Goal: Transaction & Acquisition: Obtain resource

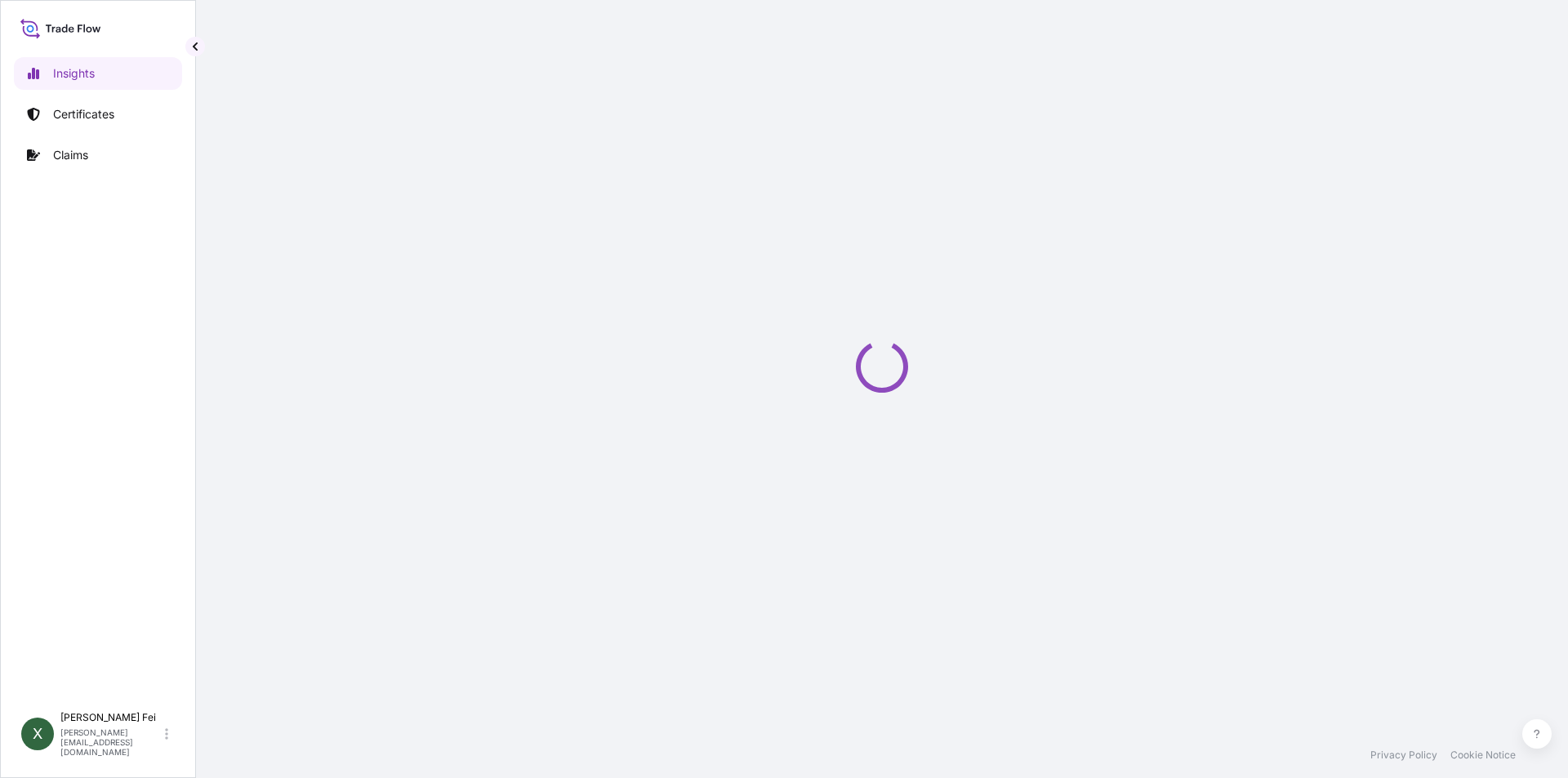
select select "2025"
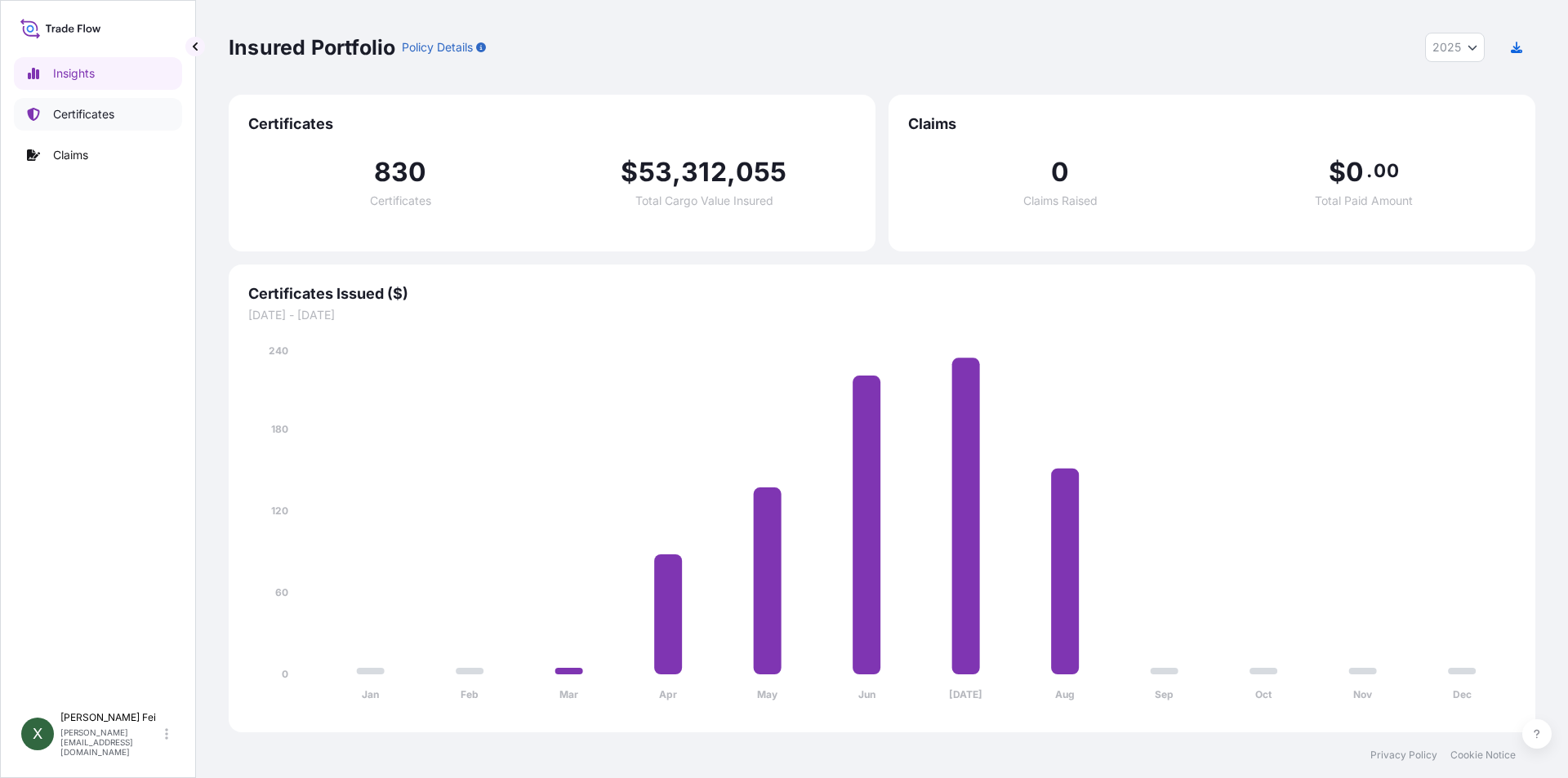
click at [62, 111] on p "Certificates" at bounding box center [84, 114] width 62 height 16
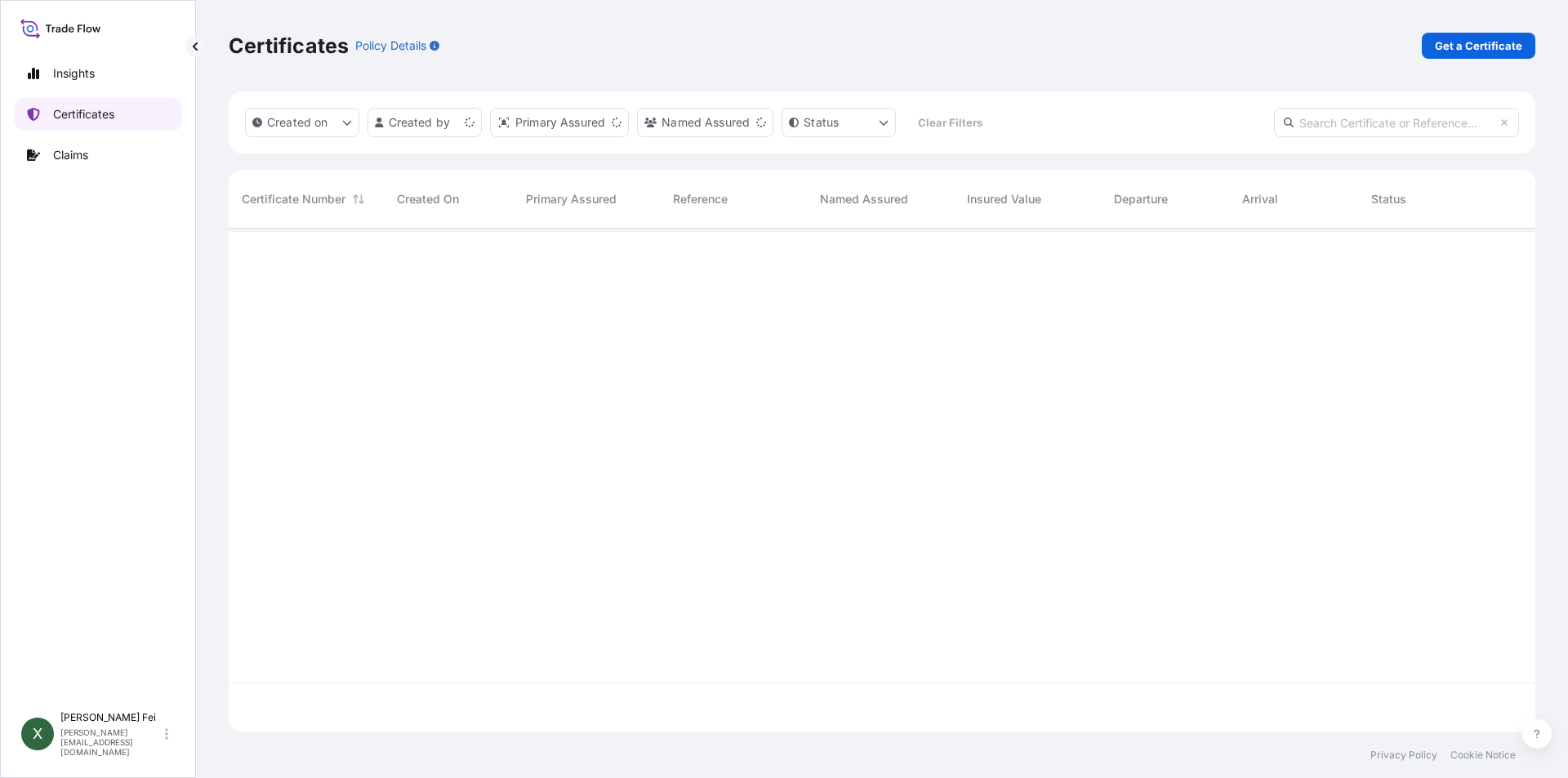
scroll to position [501, 1295]
click at [1471, 55] on link "Get a Certificate" at bounding box center [1478, 45] width 113 height 26
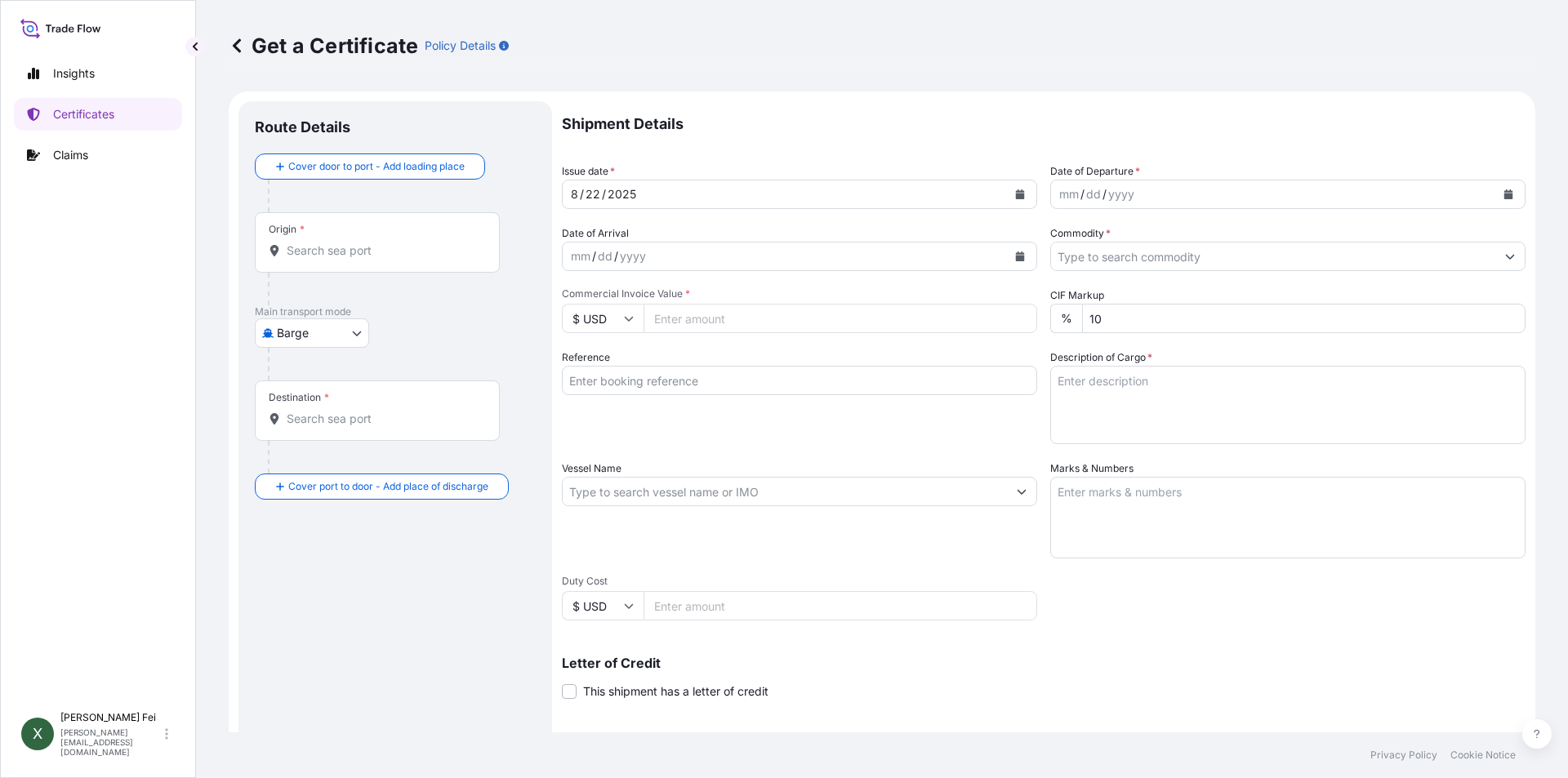
click at [300, 335] on body "Insights Certificates Claims X [PERSON_NAME] [PERSON_NAME][EMAIL_ADDRESS][DOMAI…" at bounding box center [784, 389] width 1568 height 778
click at [333, 461] on span "Ocean Vessel" at bounding box center [322, 464] width 73 height 16
select select "Ocean Vessel"
click at [343, 231] on div "Origin *" at bounding box center [377, 248] width 245 height 61
click at [343, 249] on input "Origin *" at bounding box center [383, 258] width 193 height 16
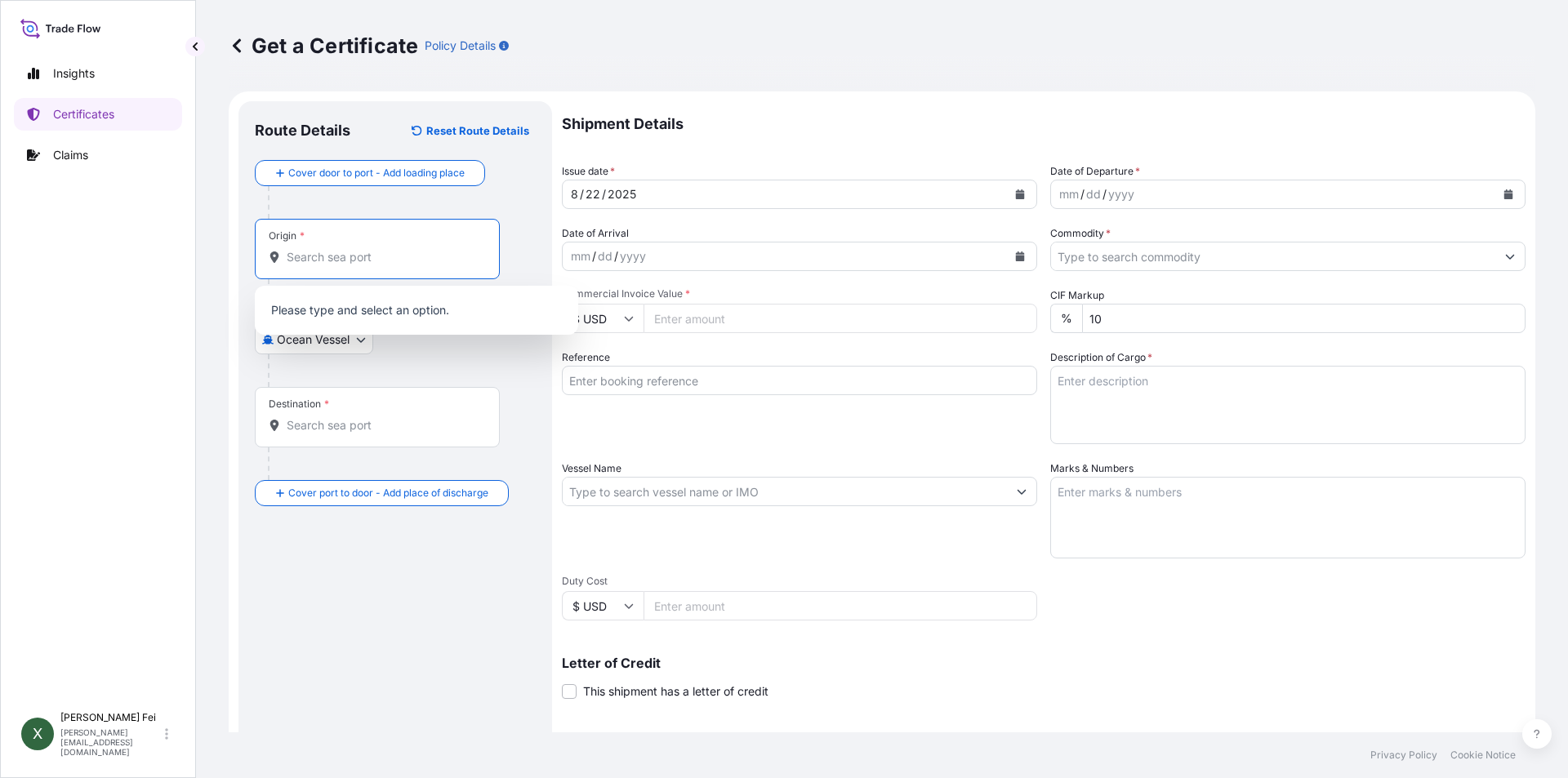
paste input "[GEOGRAPHIC_DATA]"
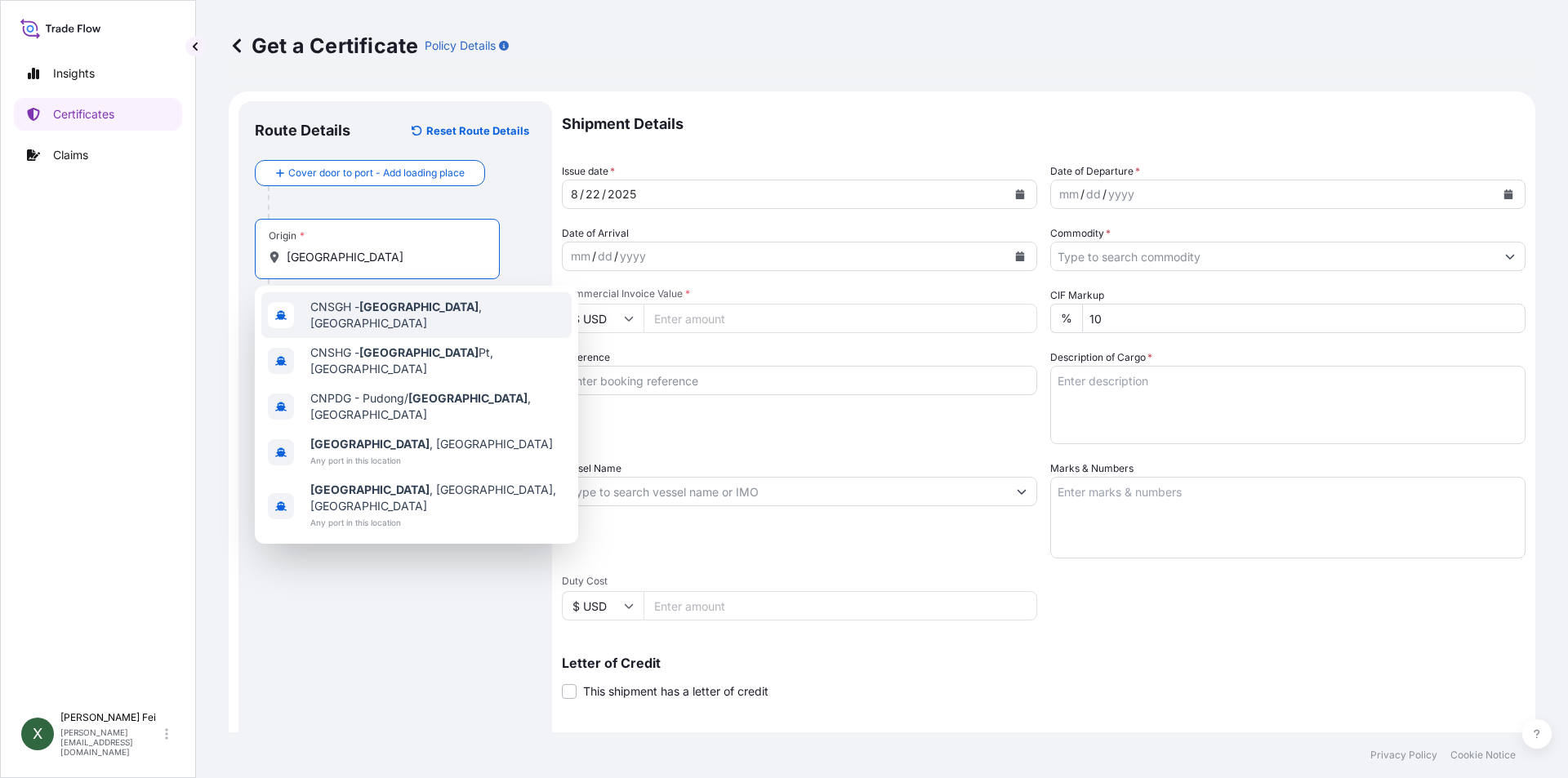
click at [329, 311] on span "CNSGH - [GEOGRAPHIC_DATA] , [GEOGRAPHIC_DATA]" at bounding box center [437, 316] width 255 height 33
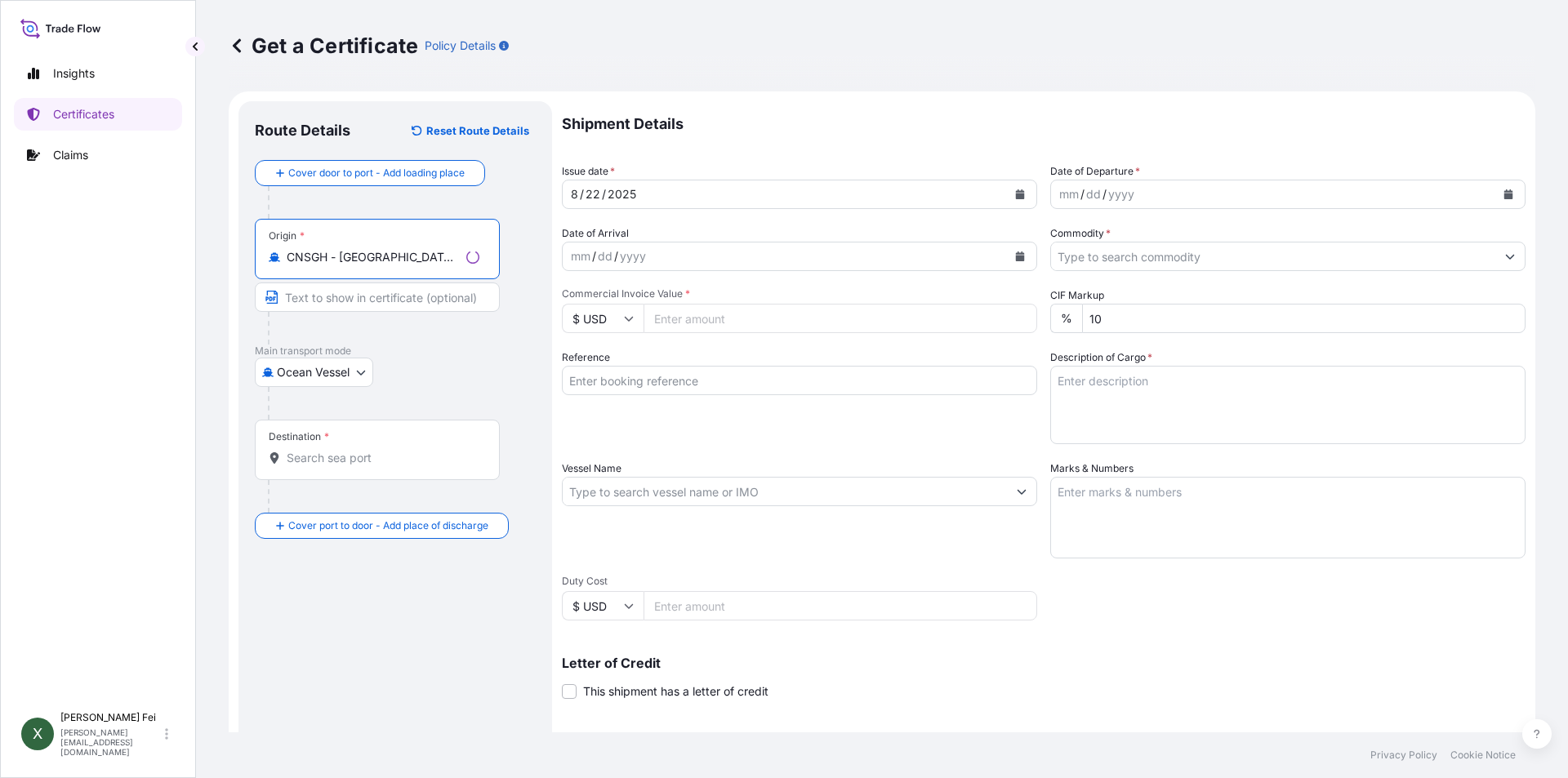
type input "CNSGH - [GEOGRAPHIC_DATA], [GEOGRAPHIC_DATA]"
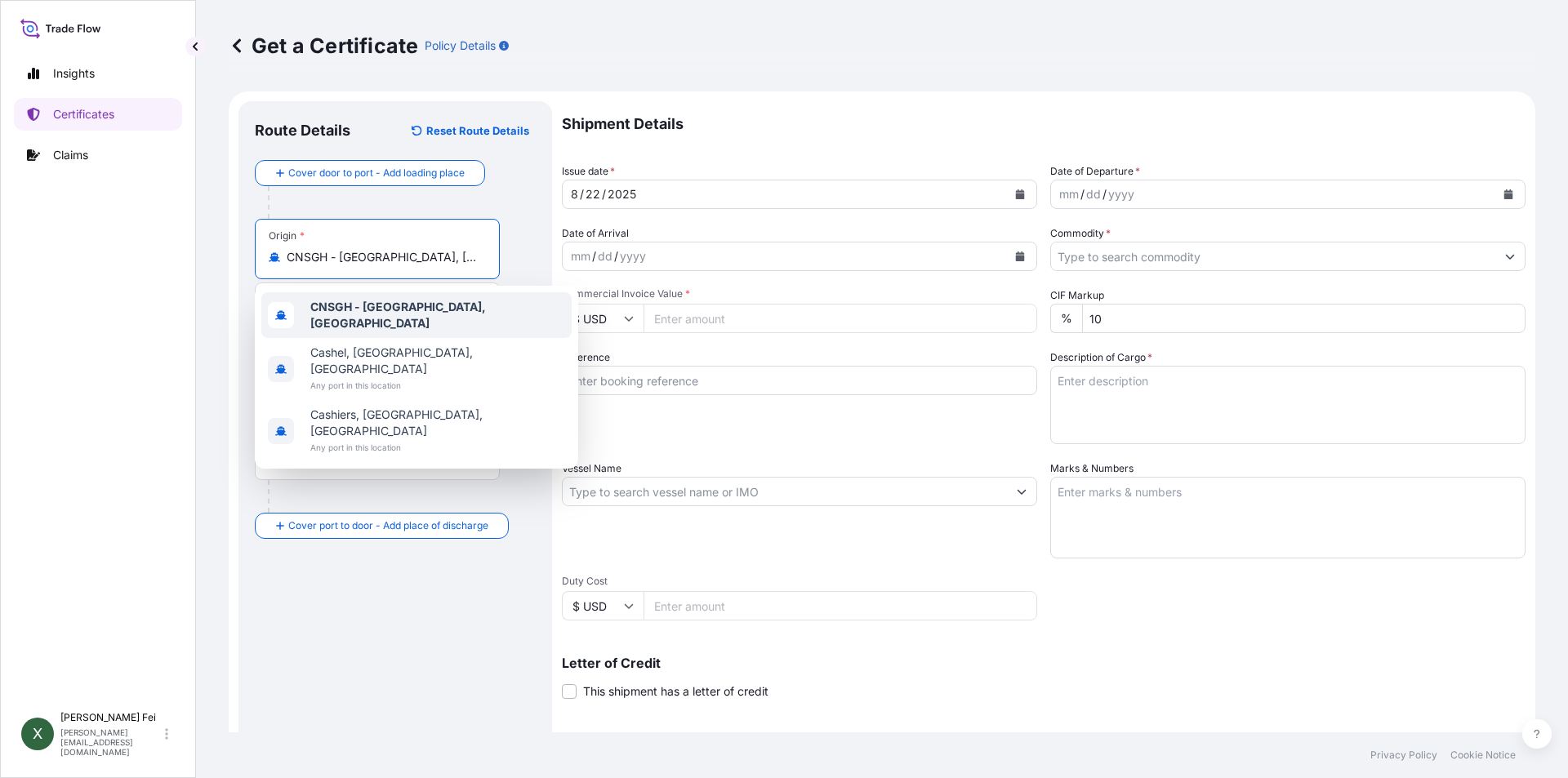
click at [400, 310] on b "CNSGH - [GEOGRAPHIC_DATA], [GEOGRAPHIC_DATA]" at bounding box center [398, 315] width 176 height 30
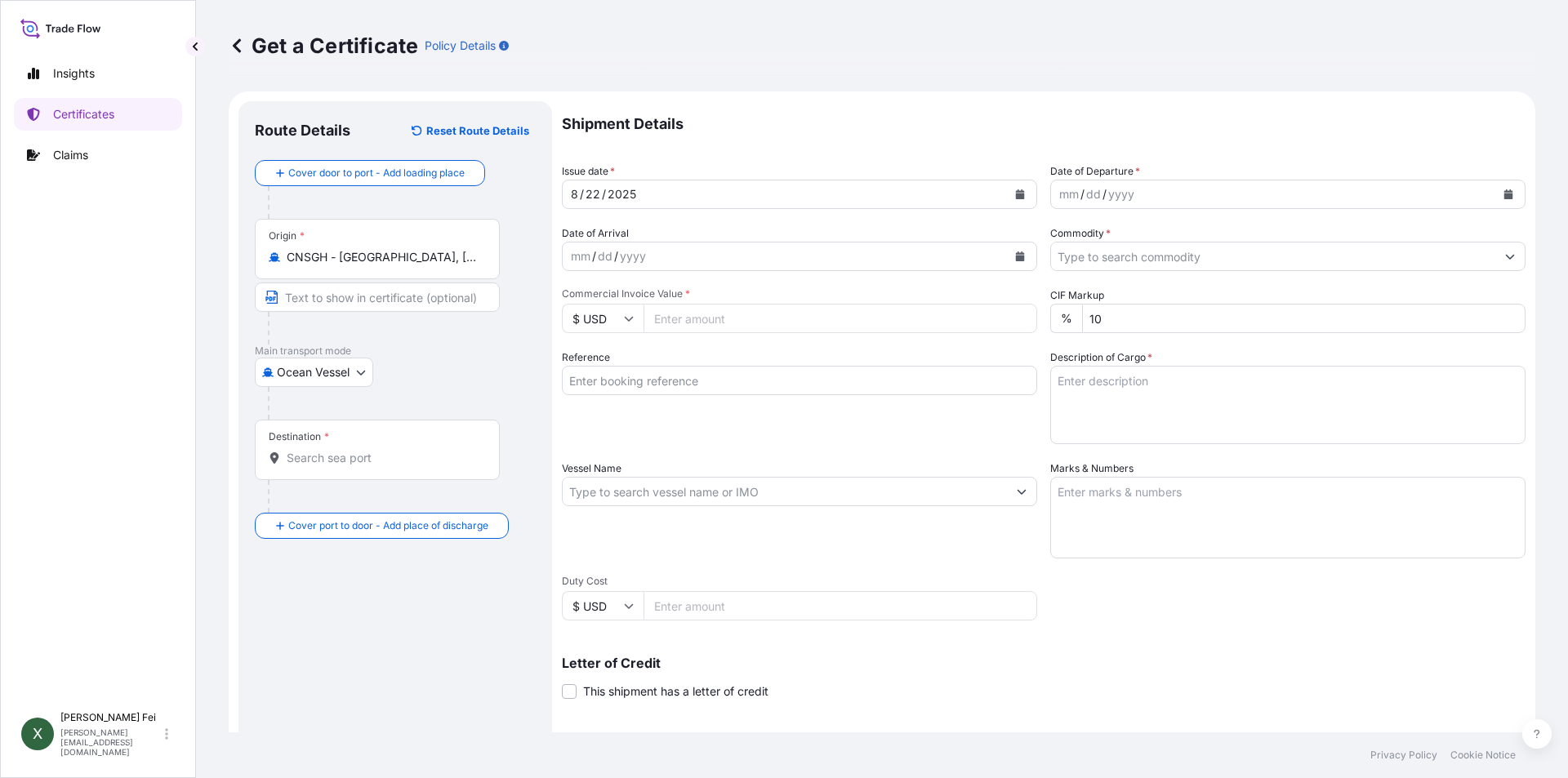
click at [358, 475] on div "Destination *" at bounding box center [377, 450] width 245 height 61
click at [358, 466] on input "Destination *" at bounding box center [383, 458] width 193 height 16
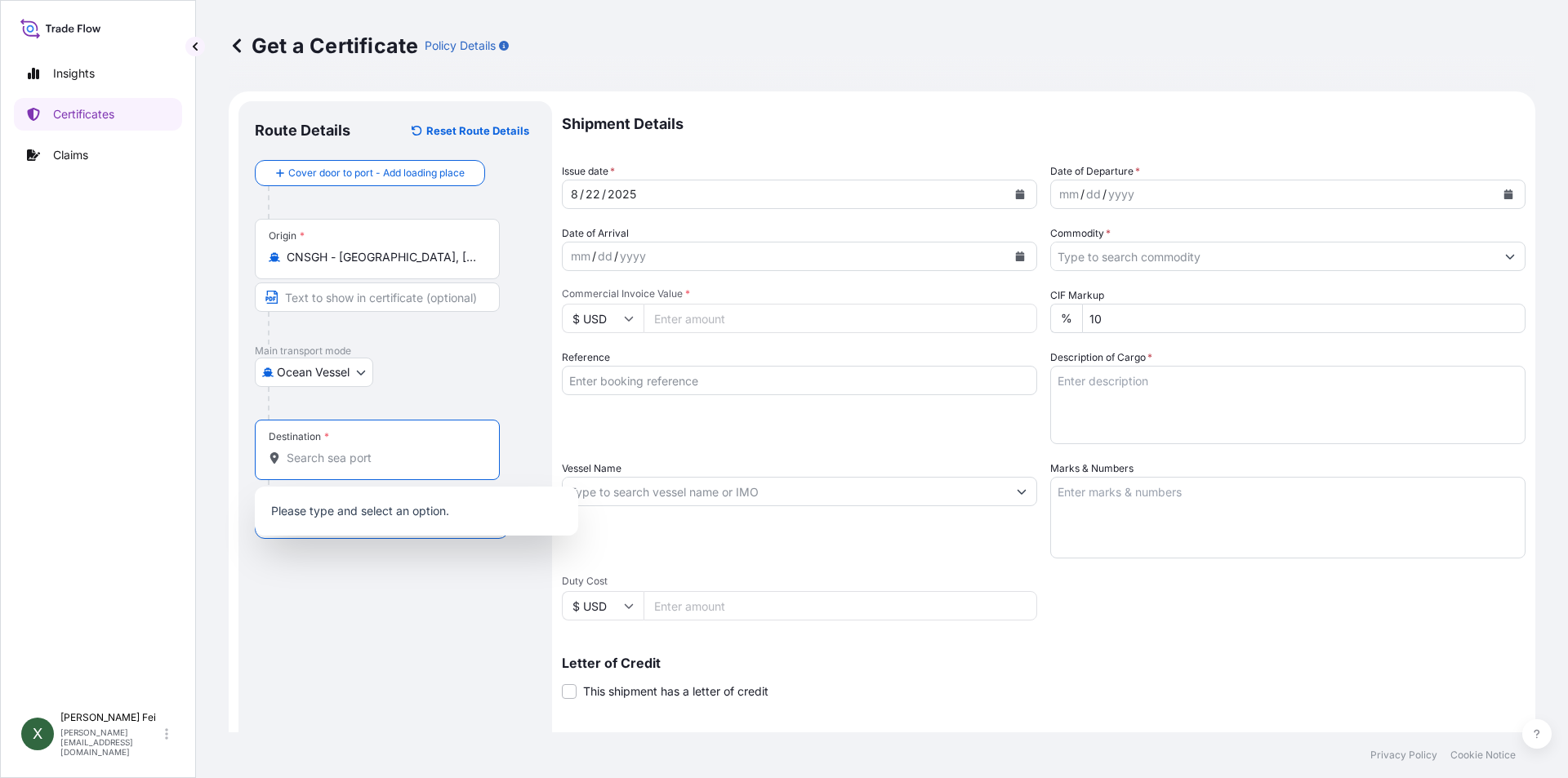
paste input "[GEOGRAPHIC_DATA]"
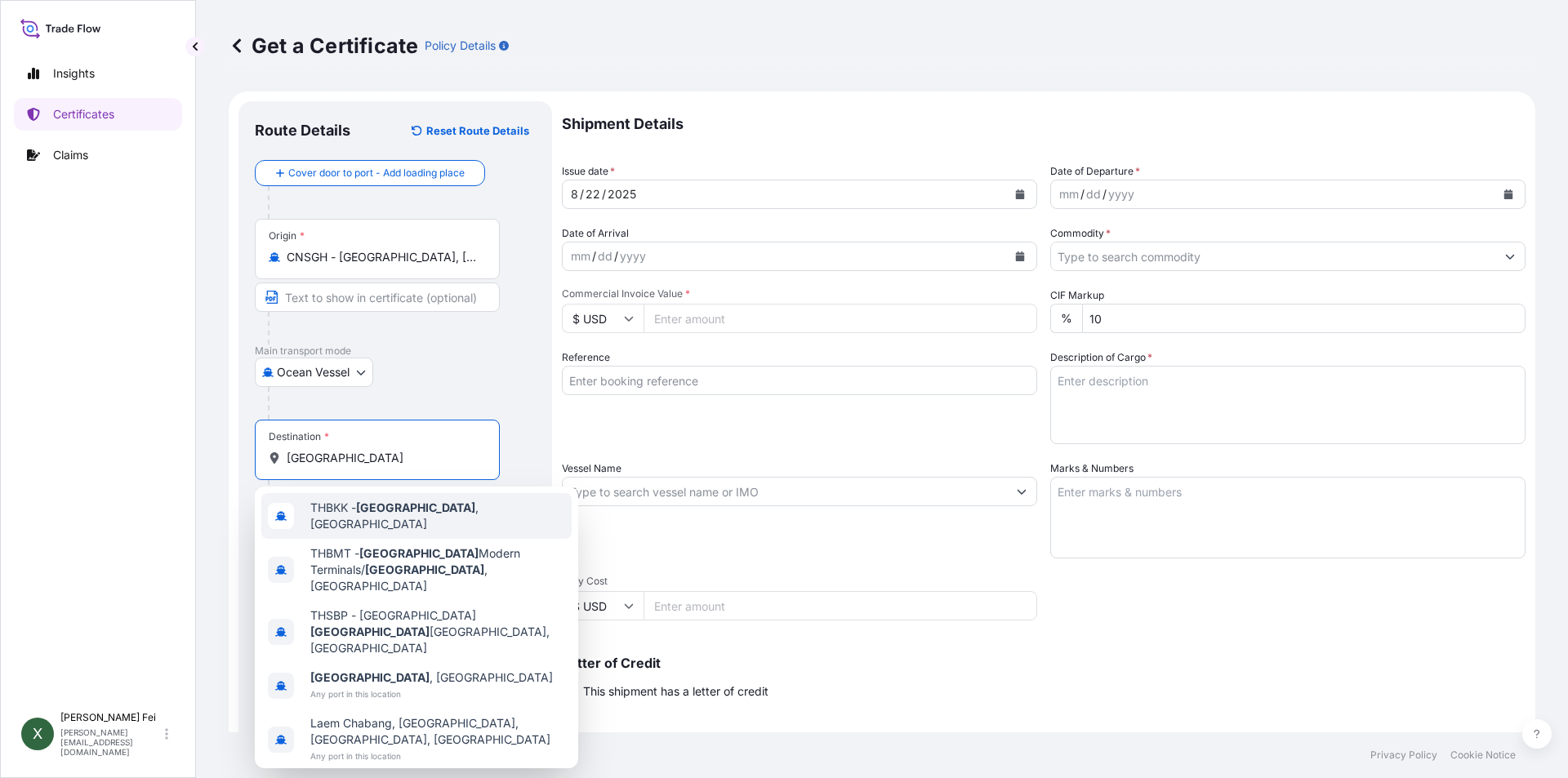
click at [465, 521] on div "THBKK - [GEOGRAPHIC_DATA] , [GEOGRAPHIC_DATA]" at bounding box center [416, 516] width 310 height 45
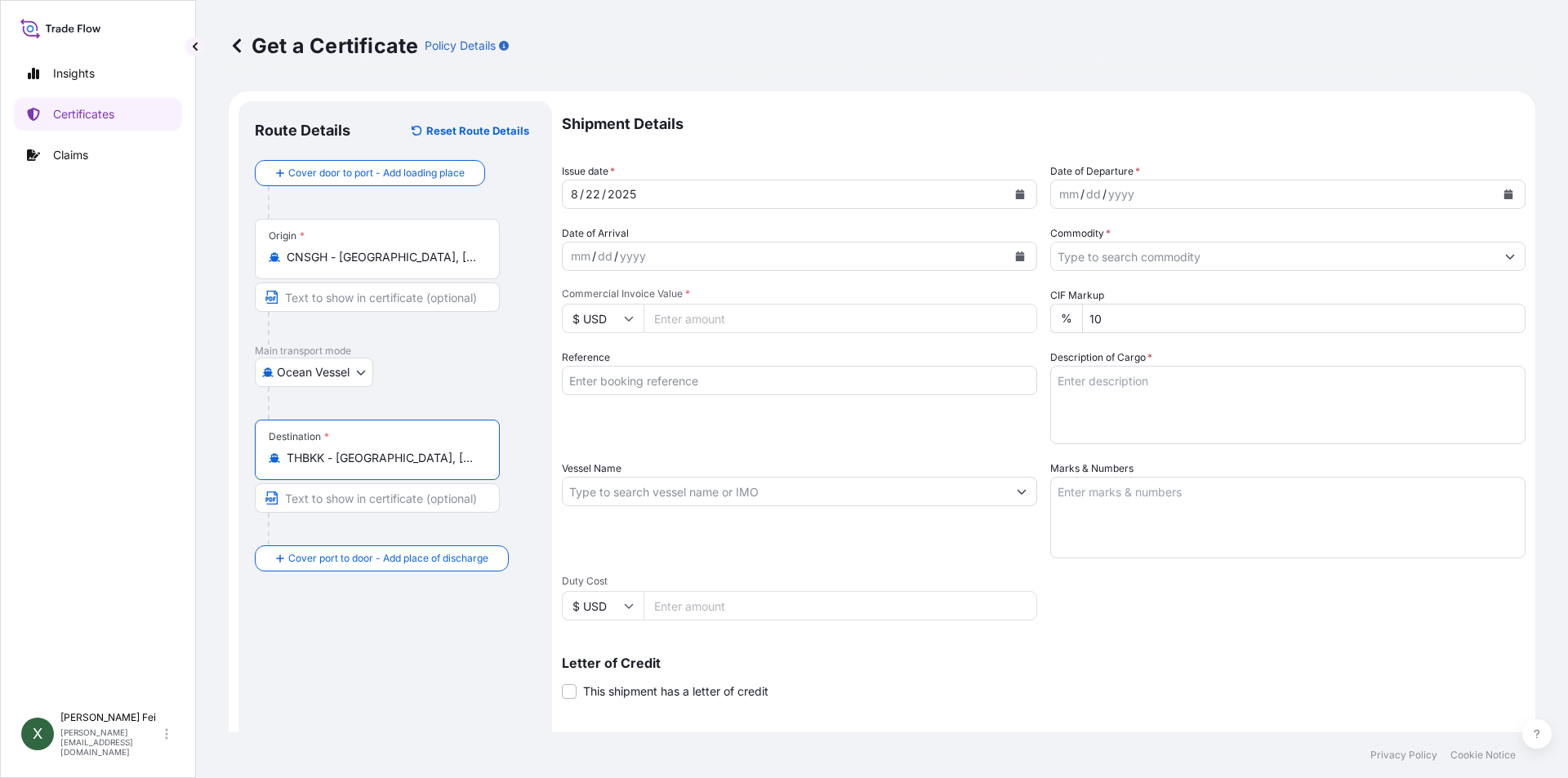
type input "THBKK - [GEOGRAPHIC_DATA], [GEOGRAPHIC_DATA]"
click at [1009, 187] on button "Calendar" at bounding box center [1020, 194] width 26 height 26
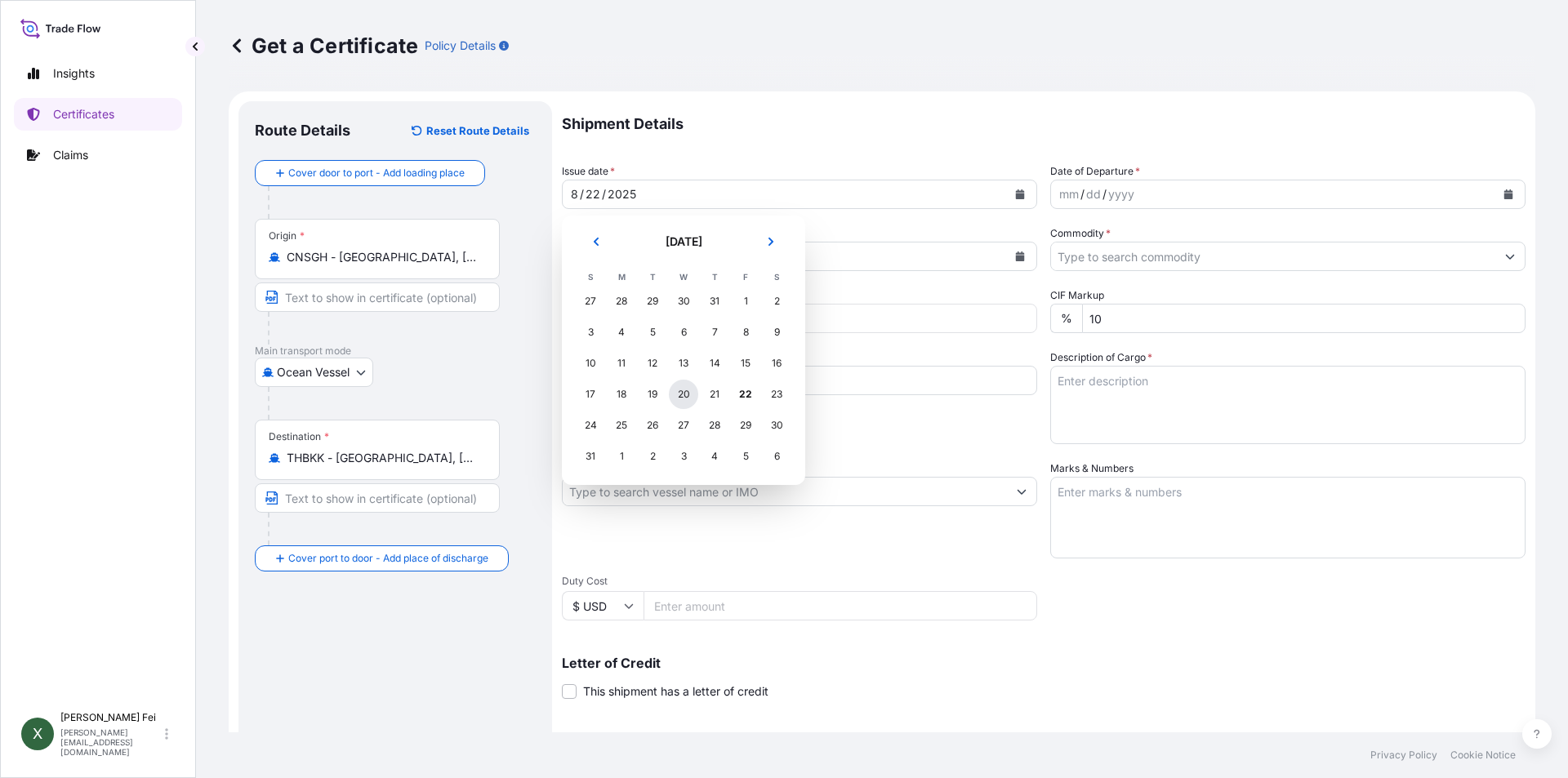
click at [684, 399] on div "20" at bounding box center [684, 394] width 29 height 29
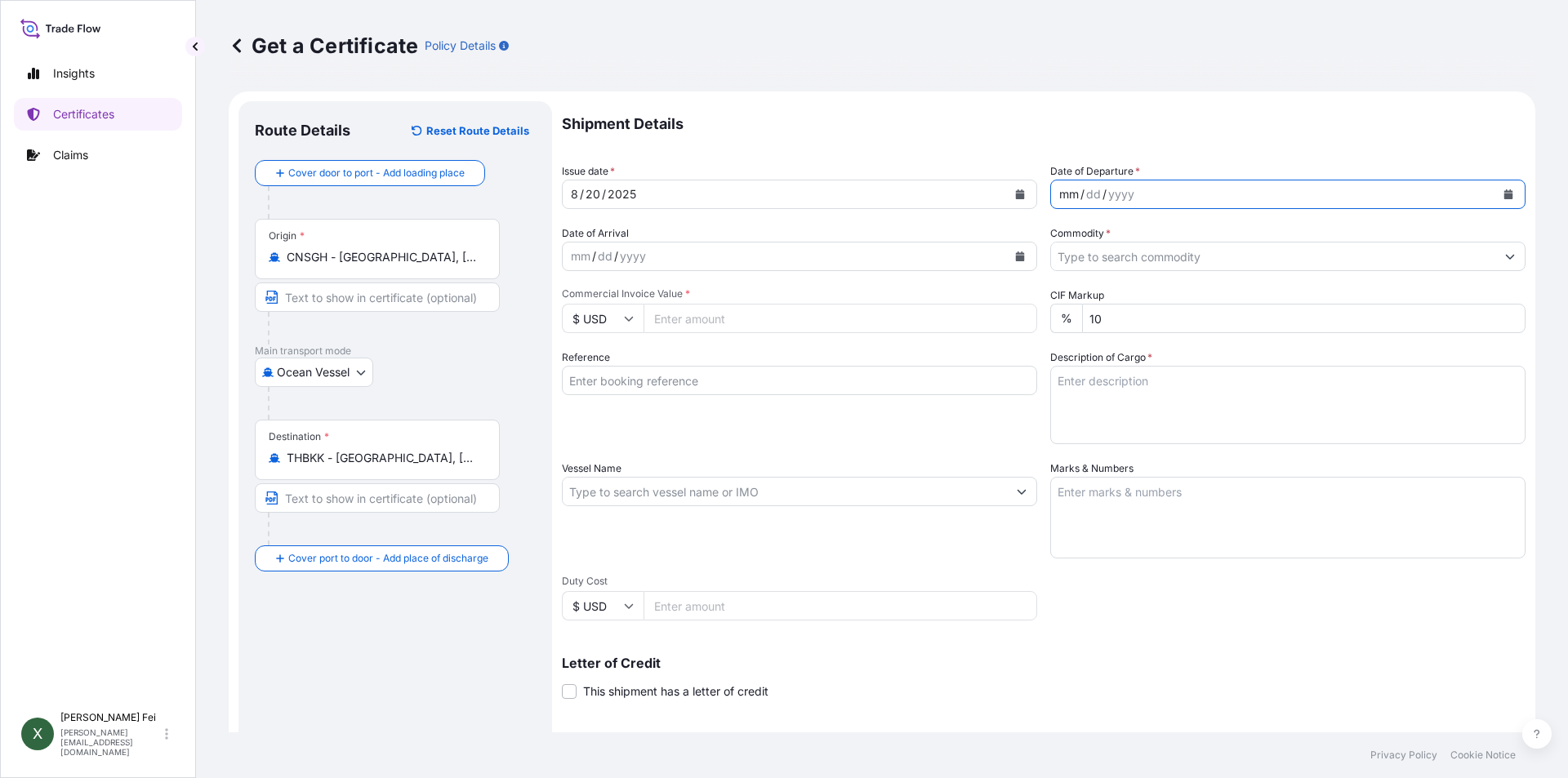
click at [1483, 196] on div "mm / dd / yyyy" at bounding box center [1273, 194] width 444 height 29
click at [1504, 193] on icon "Calendar" at bounding box center [1508, 194] width 10 height 10
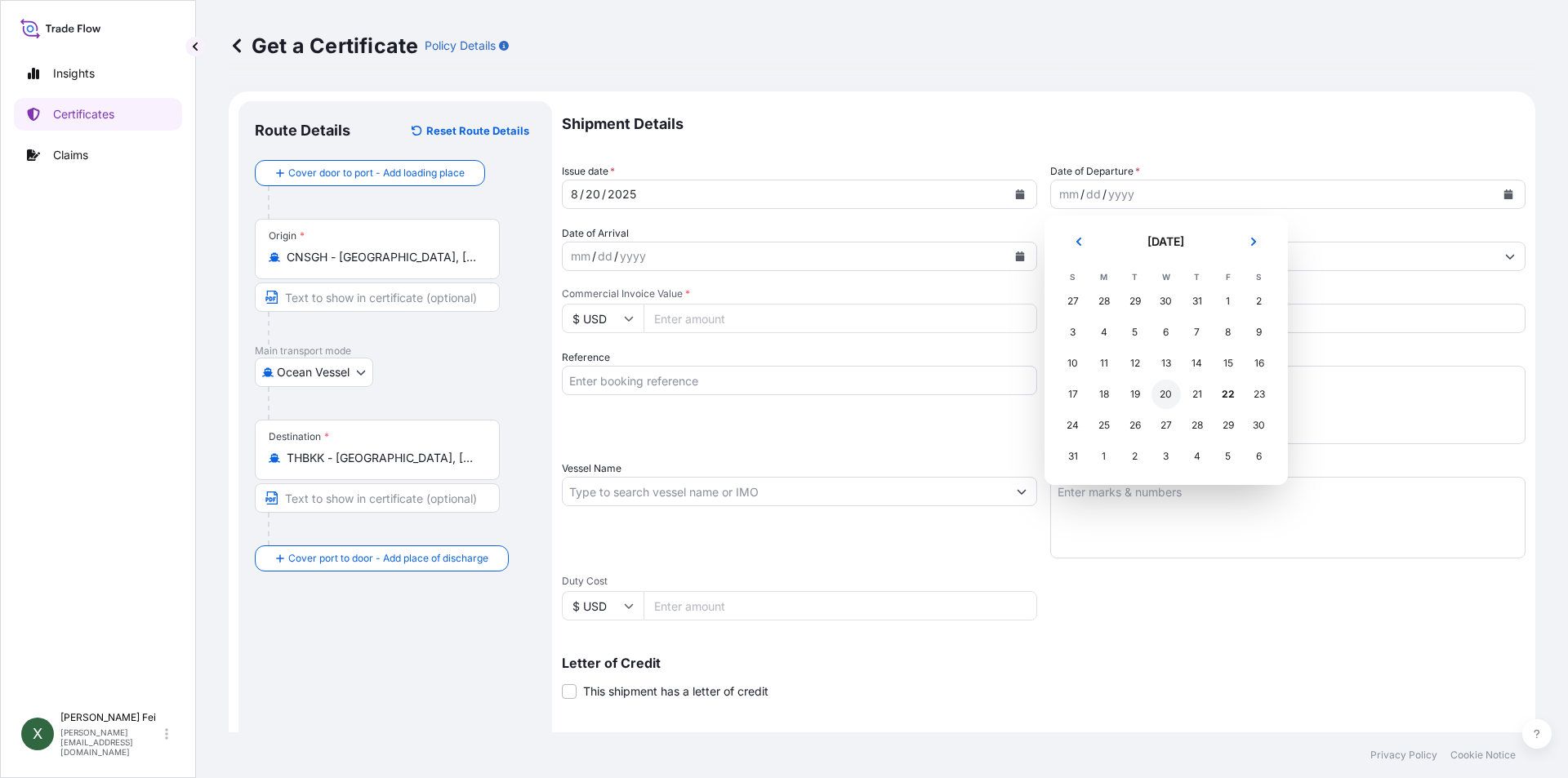
click at [1163, 390] on div "20" at bounding box center [1166, 394] width 29 height 29
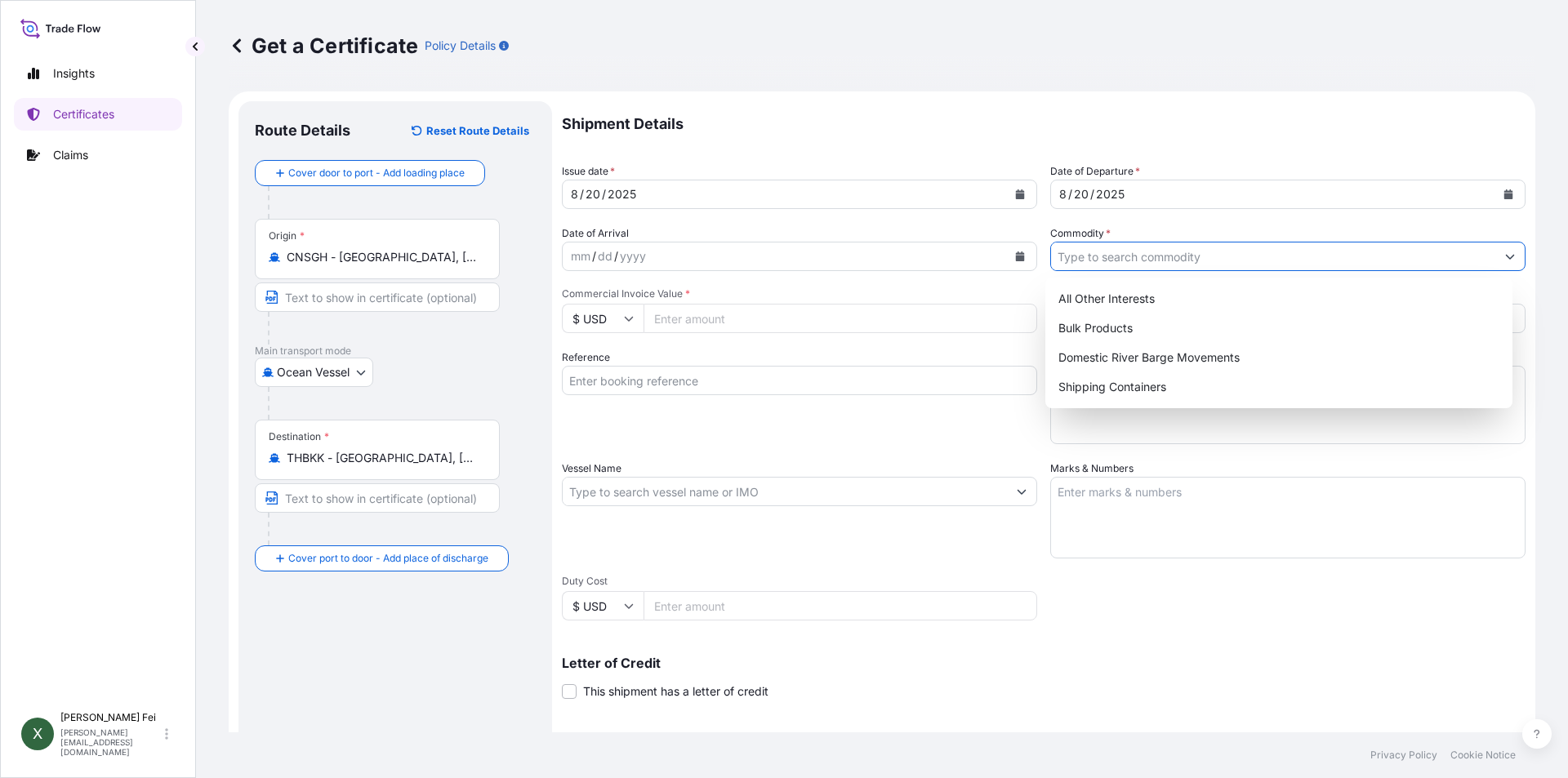
click at [1173, 258] on input "Commodity *" at bounding box center [1273, 257] width 444 height 29
click at [1083, 383] on div "Shipping Containers" at bounding box center [1280, 387] width 455 height 29
type input "Shipping Containers"
click at [677, 315] on input "Commercial Invoice Value *" at bounding box center [841, 318] width 394 height 29
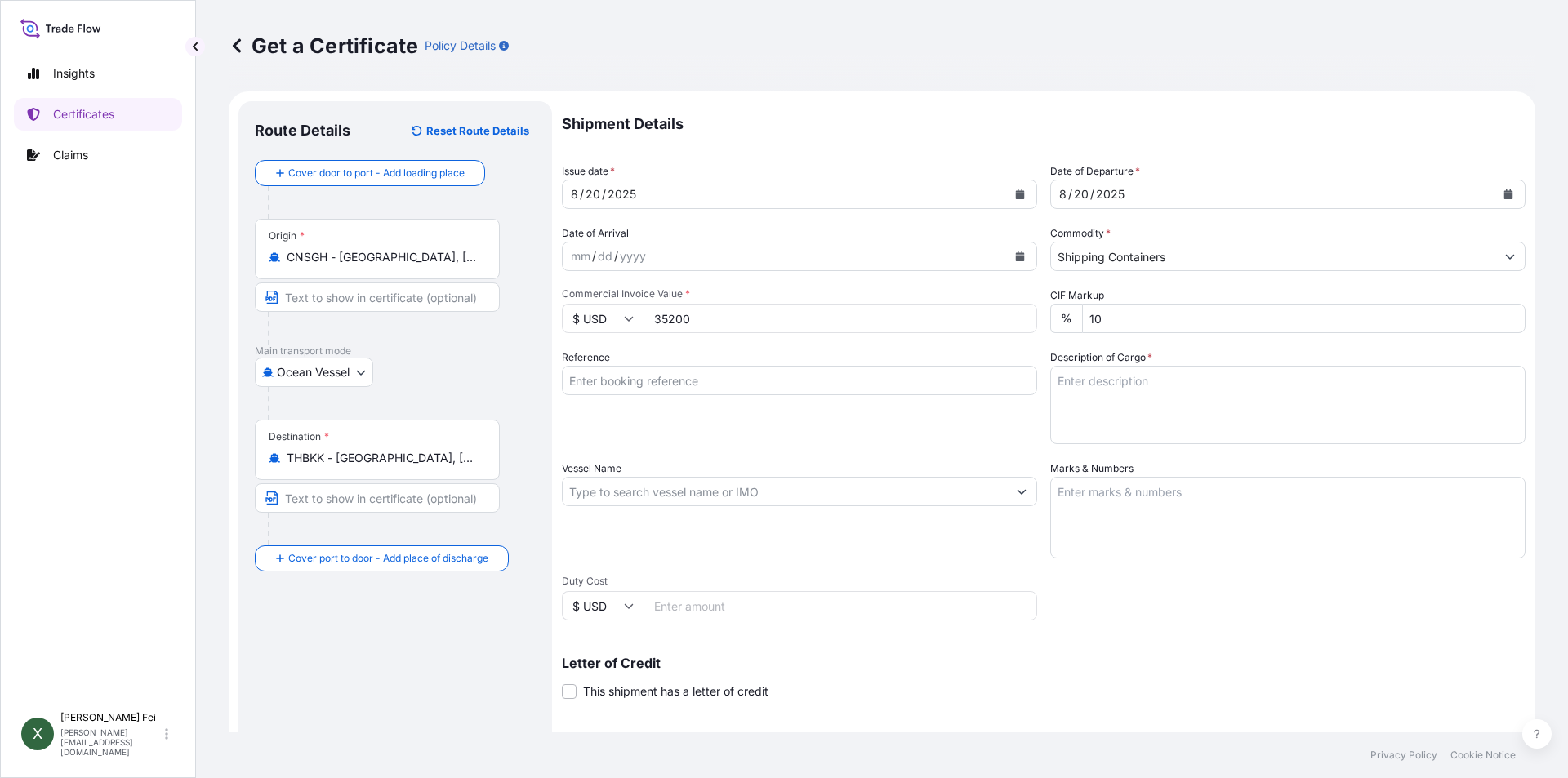
type input "35200"
click at [811, 421] on div "Reference" at bounding box center [800, 397] width 475 height 94
click at [916, 379] on input "Reference" at bounding box center [800, 381] width 475 height 29
paste input "CPL0350636"
type input "CPL0350636"
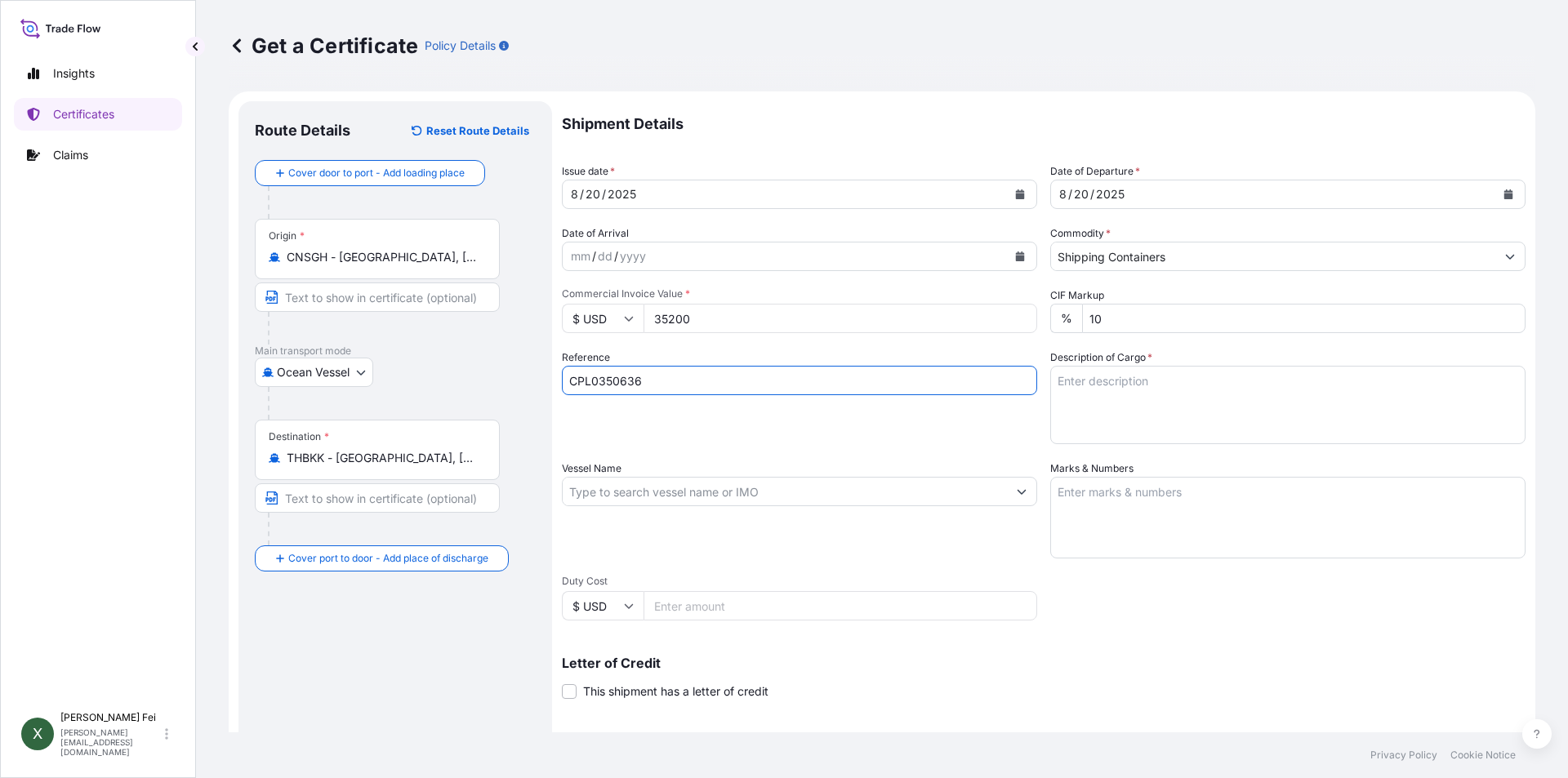
click at [917, 445] on div "Shipment Details Issue date * [DATE] Date of Departure * [DATE] Date of Arrival…" at bounding box center [1044, 491] width 964 height 778
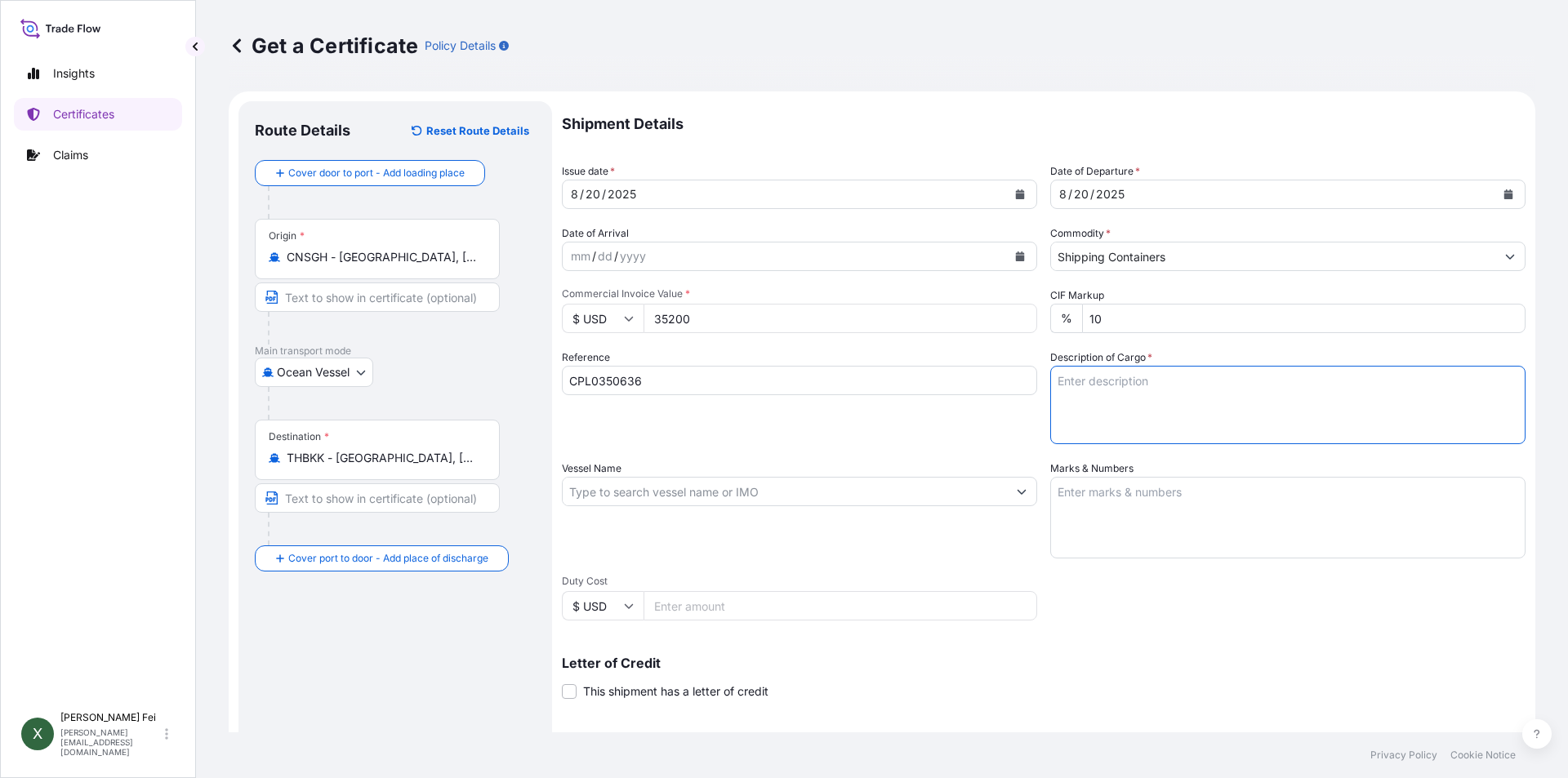
click at [1077, 384] on textarea "Description of Cargo *" at bounding box center [1288, 405] width 475 height 78
paste textarea "20 PALLETS"
paste textarea "NOVETHIX(TM) HC200 POLYMER,"
click at [1252, 404] on textarea "20 PALLETS NOVETHIX(TM) HC200 POLYMER," at bounding box center [1288, 405] width 475 height 78
paste textarea "55G PL OH DR/ACRYLIC COPOLYMER"
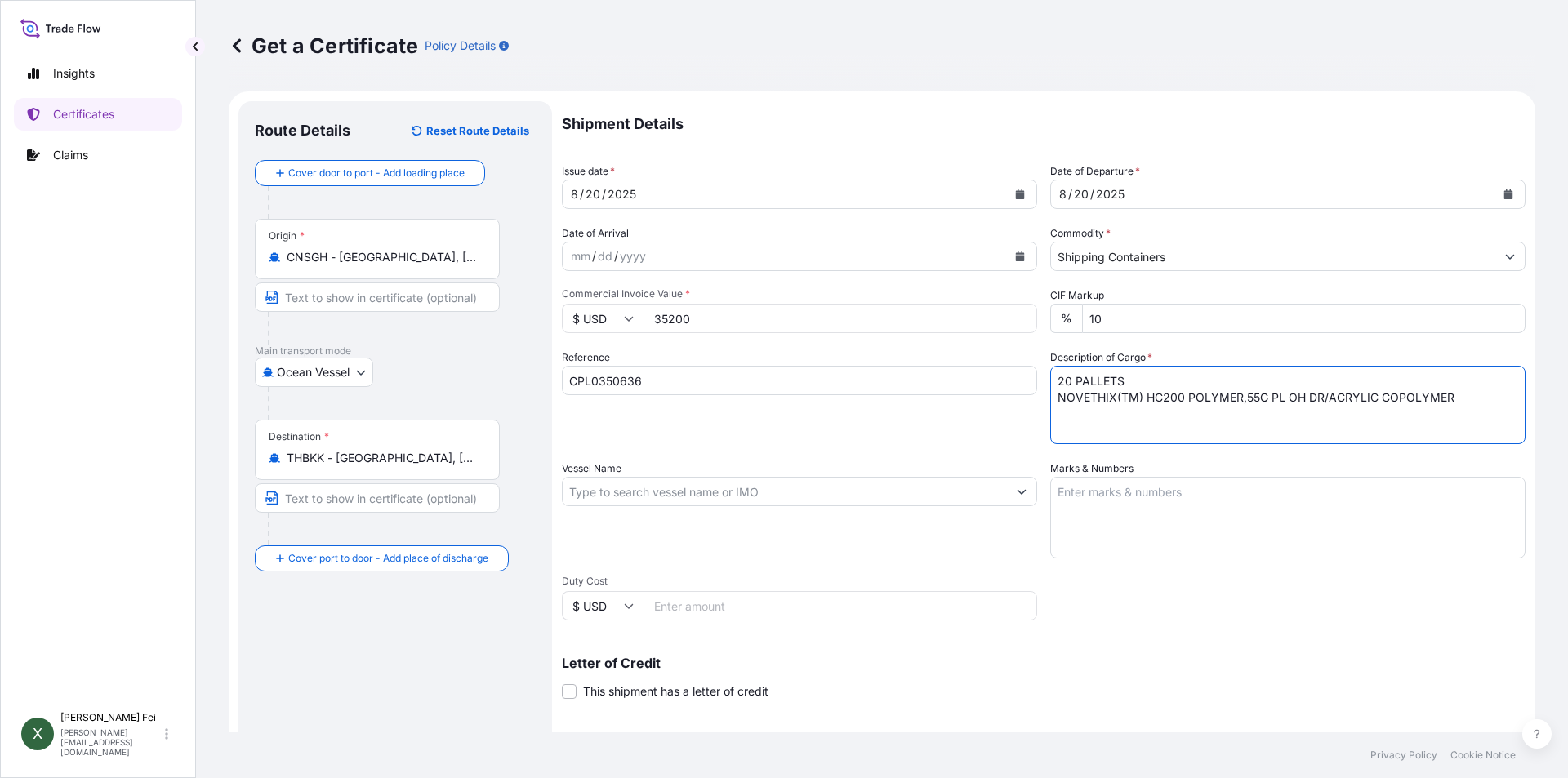
click at [1495, 396] on textarea "20 PALLETS NOVETHIX(TM) HC200 POLYMER,55G PL OH DR/ACRYLIC COPOLYMER" at bounding box center [1288, 405] width 475 height 78
paste textarea "HS CODE:3906.90"
type textarea "20 PALLETS NOVETHIX(TM) HC200 POLYMER,55G PL OH DR/ACRYLIC COPOLYMER HS CODE:39…"
click at [697, 415] on div "Reference CPL0350636" at bounding box center [800, 397] width 475 height 94
click at [706, 491] on input "Vessel Name" at bounding box center [785, 491] width 444 height 29
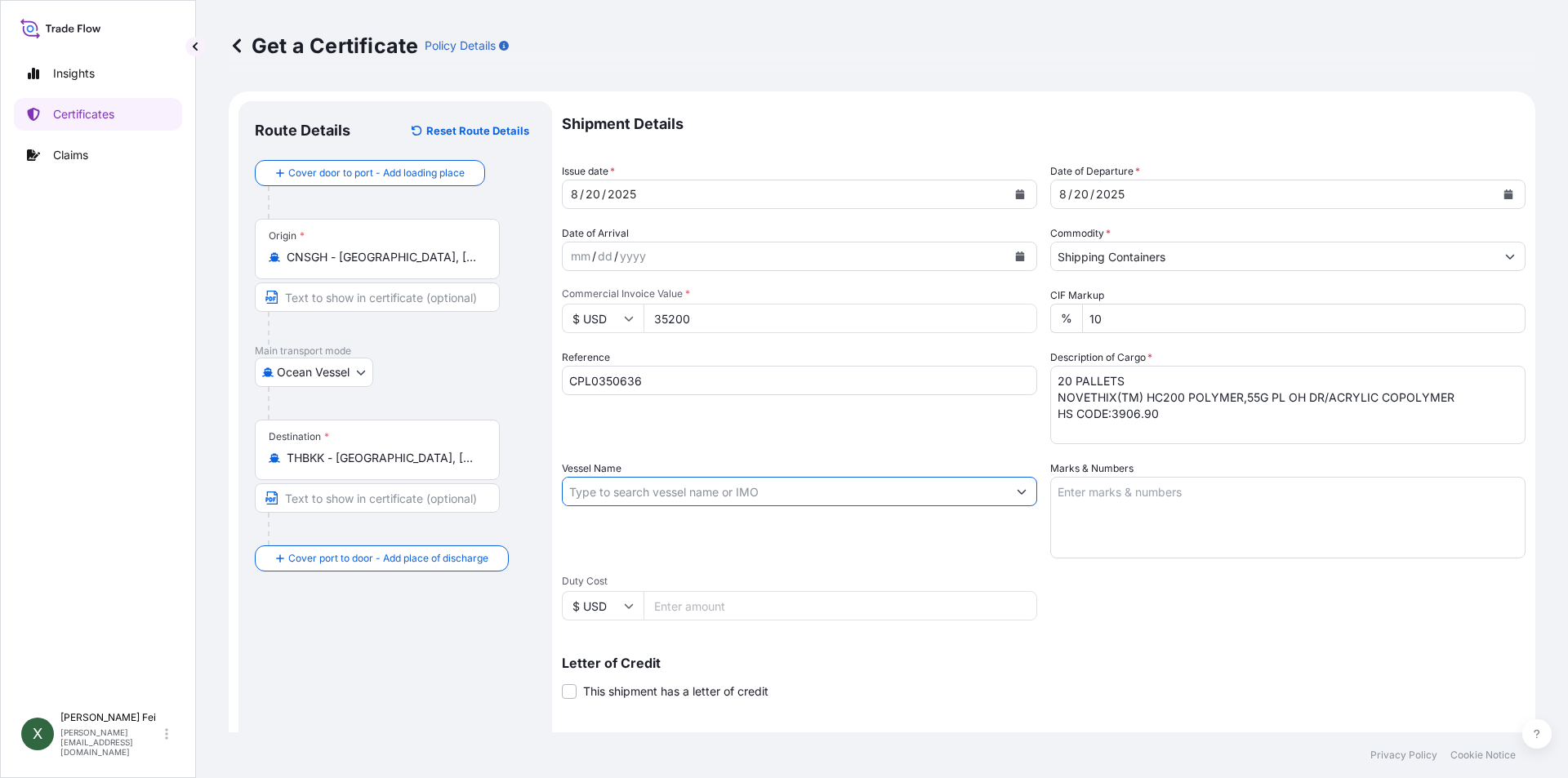
paste input "CNC MARS"
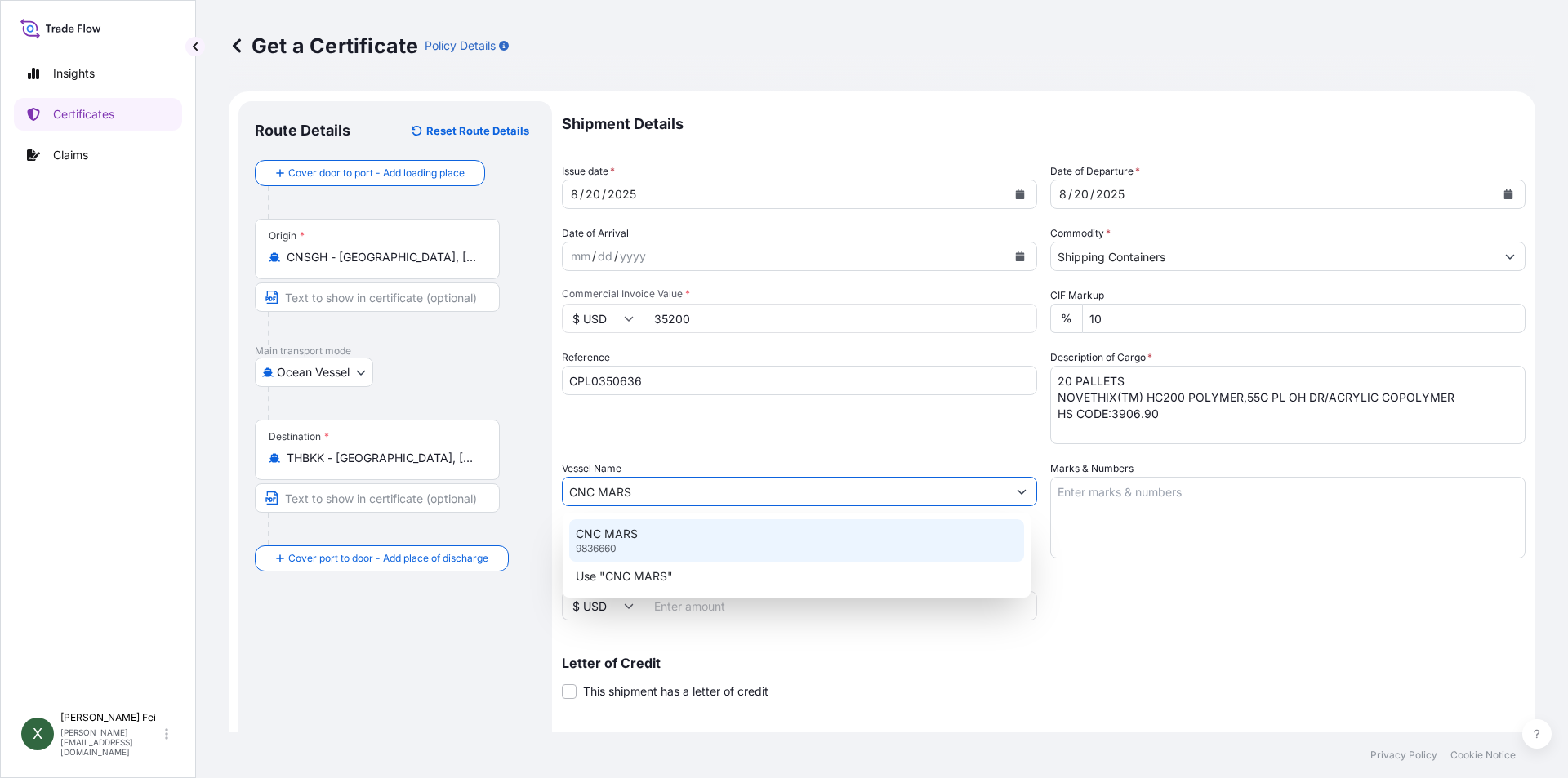
click at [677, 530] on div "CNC MARS 9836660" at bounding box center [797, 540] width 455 height 43
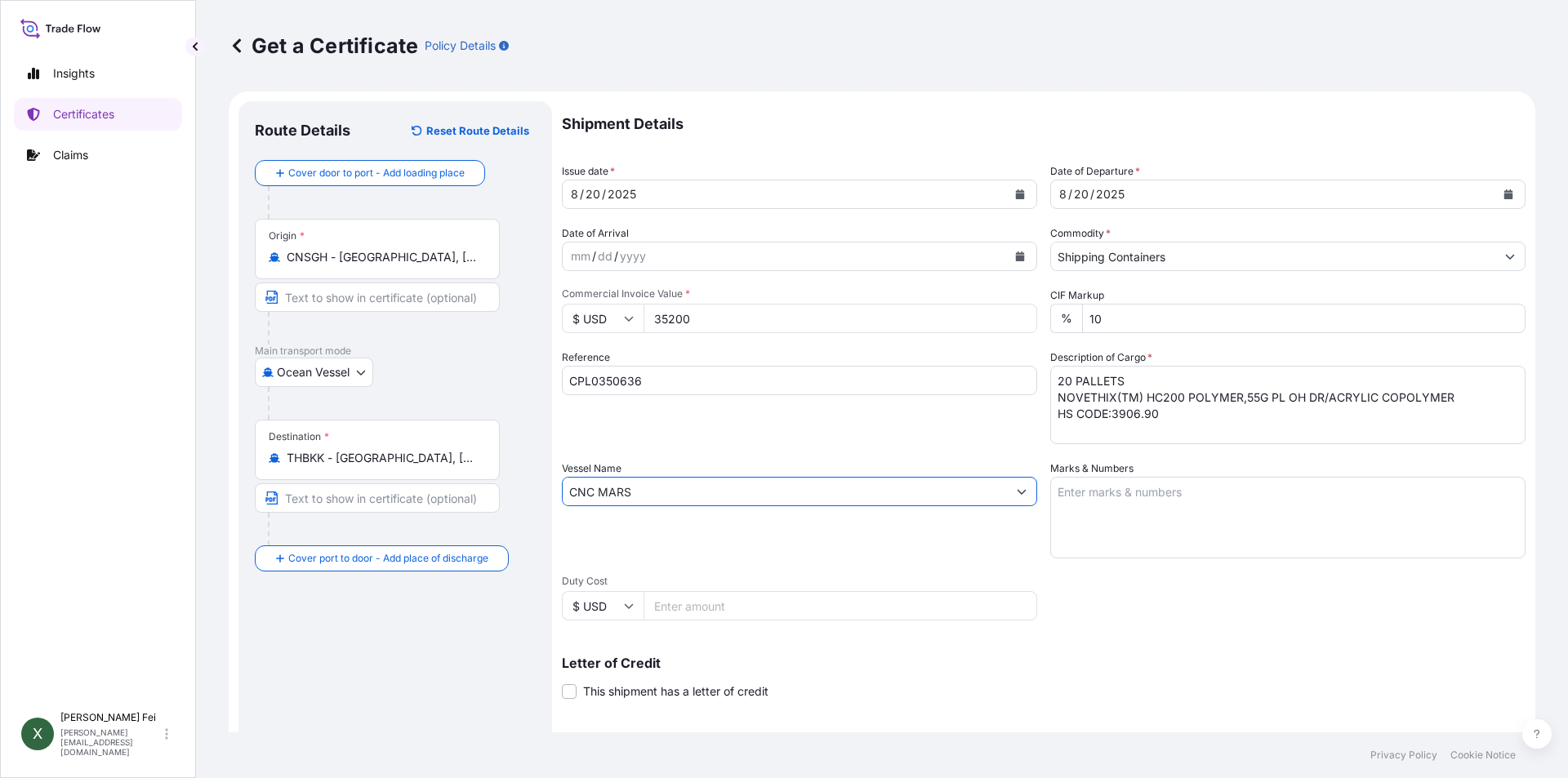
type input "CNC MARS"
click at [1116, 514] on textarea "Marks & Numbers" at bounding box center [1288, 518] width 475 height 82
paste textarea "NAMSIANG"
click at [1169, 513] on textarea "NAMSIANG" at bounding box center [1288, 518] width 475 height 82
paste textarea "2000007815"
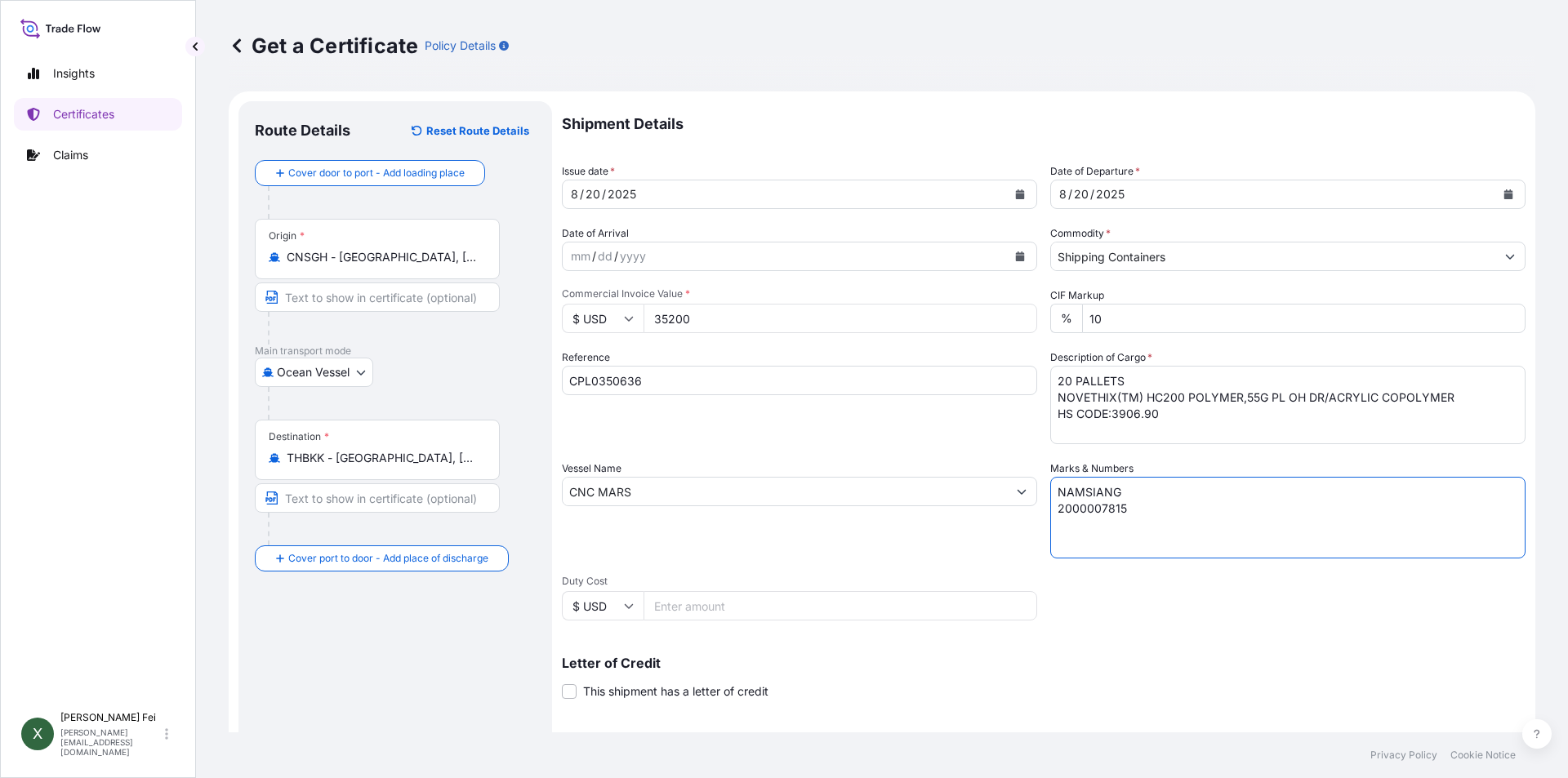
paste textarea "[GEOGRAPHIC_DATA]"
type textarea "NAMSIANG 2000007815 [GEOGRAPHIC_DATA]"
click at [893, 538] on div "Vessel Name CNC MARS" at bounding box center [800, 510] width 475 height 98
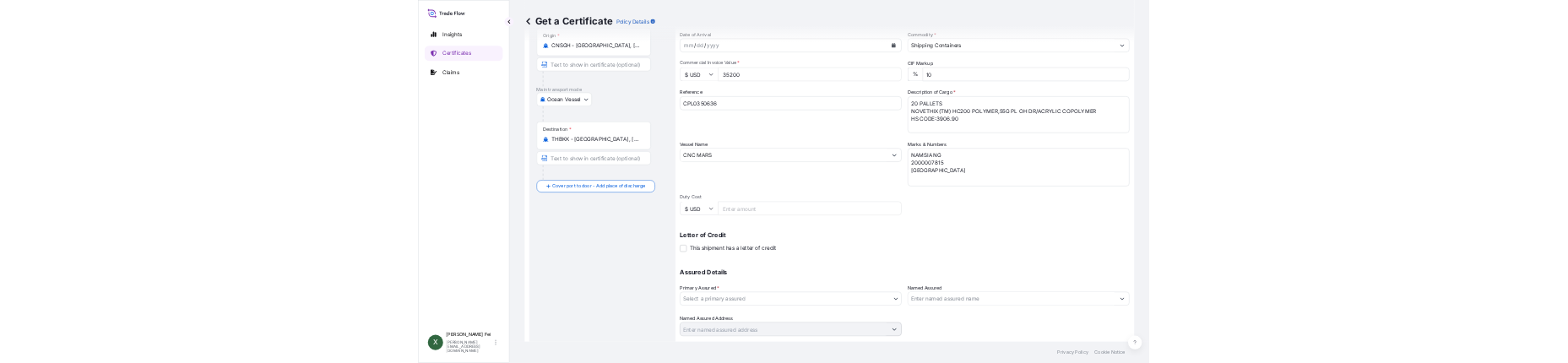
scroll to position [209, 0]
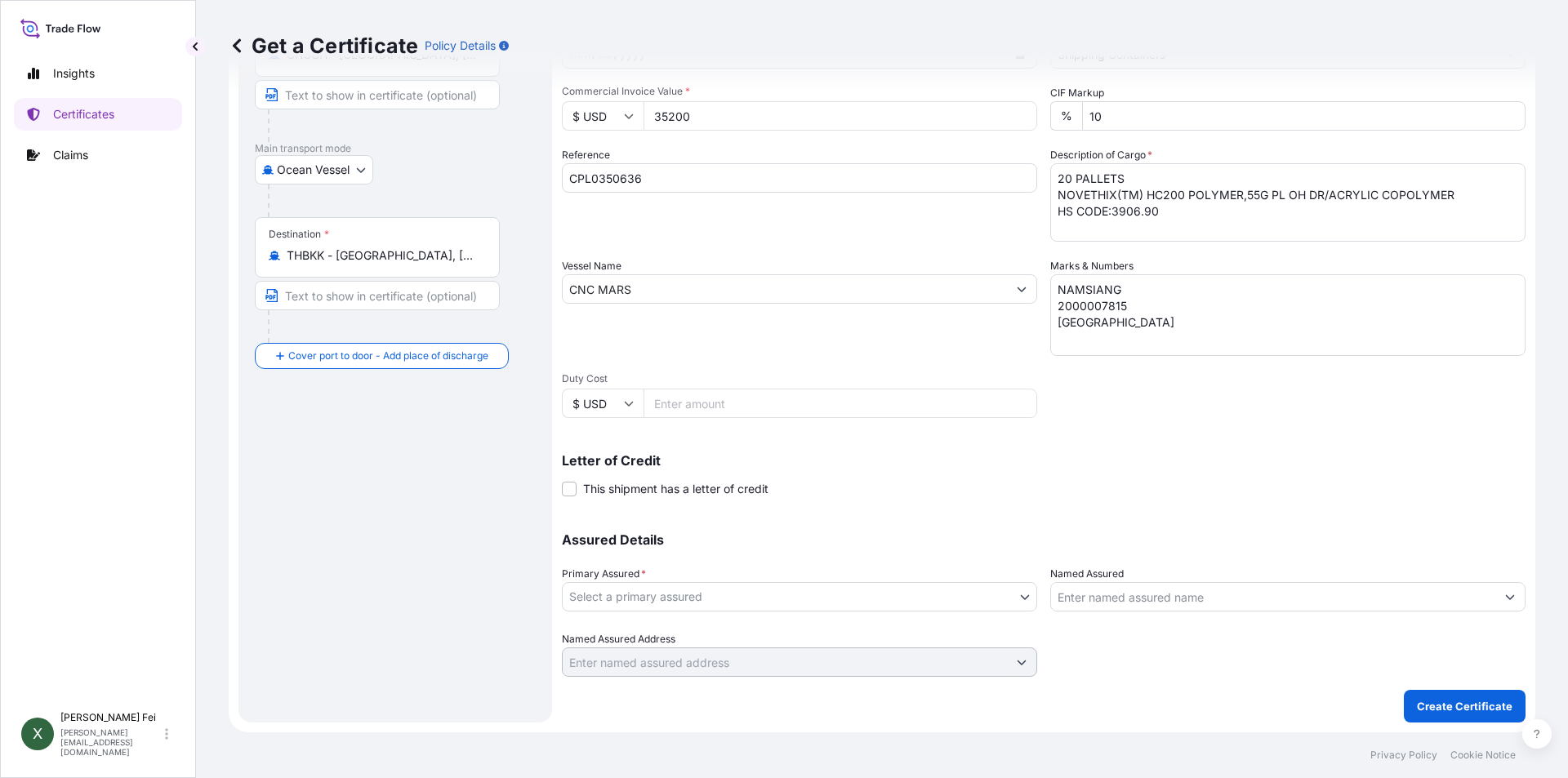
click at [630, 602] on body "Insights Certificates Claims X [PERSON_NAME] [PERSON_NAME][EMAIL_ADDRESS][DOMAI…" at bounding box center [784, 389] width 1568 height 778
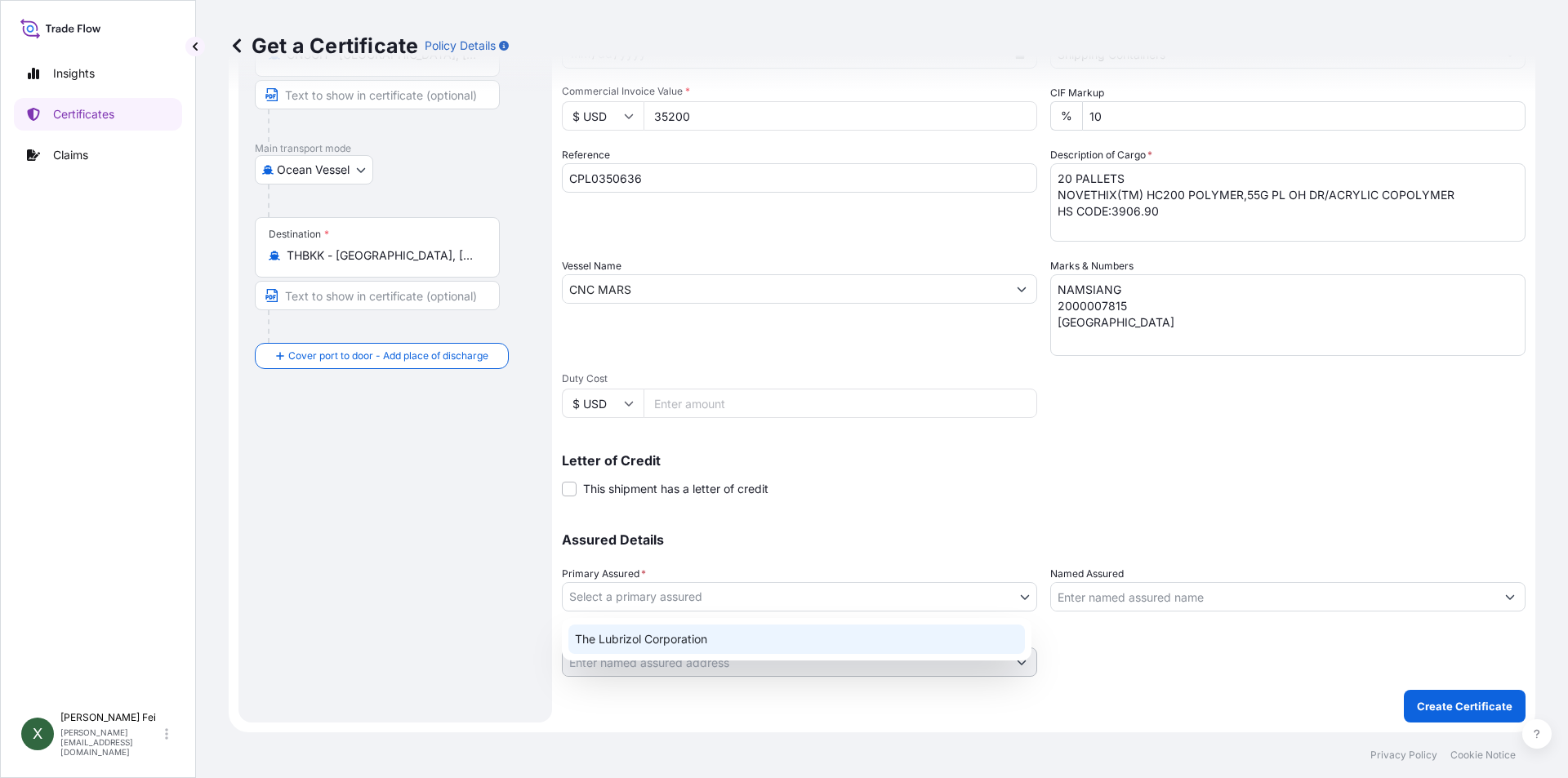
click at [638, 639] on div "The Lubrizol Corporation" at bounding box center [797, 639] width 457 height 29
select select "31566"
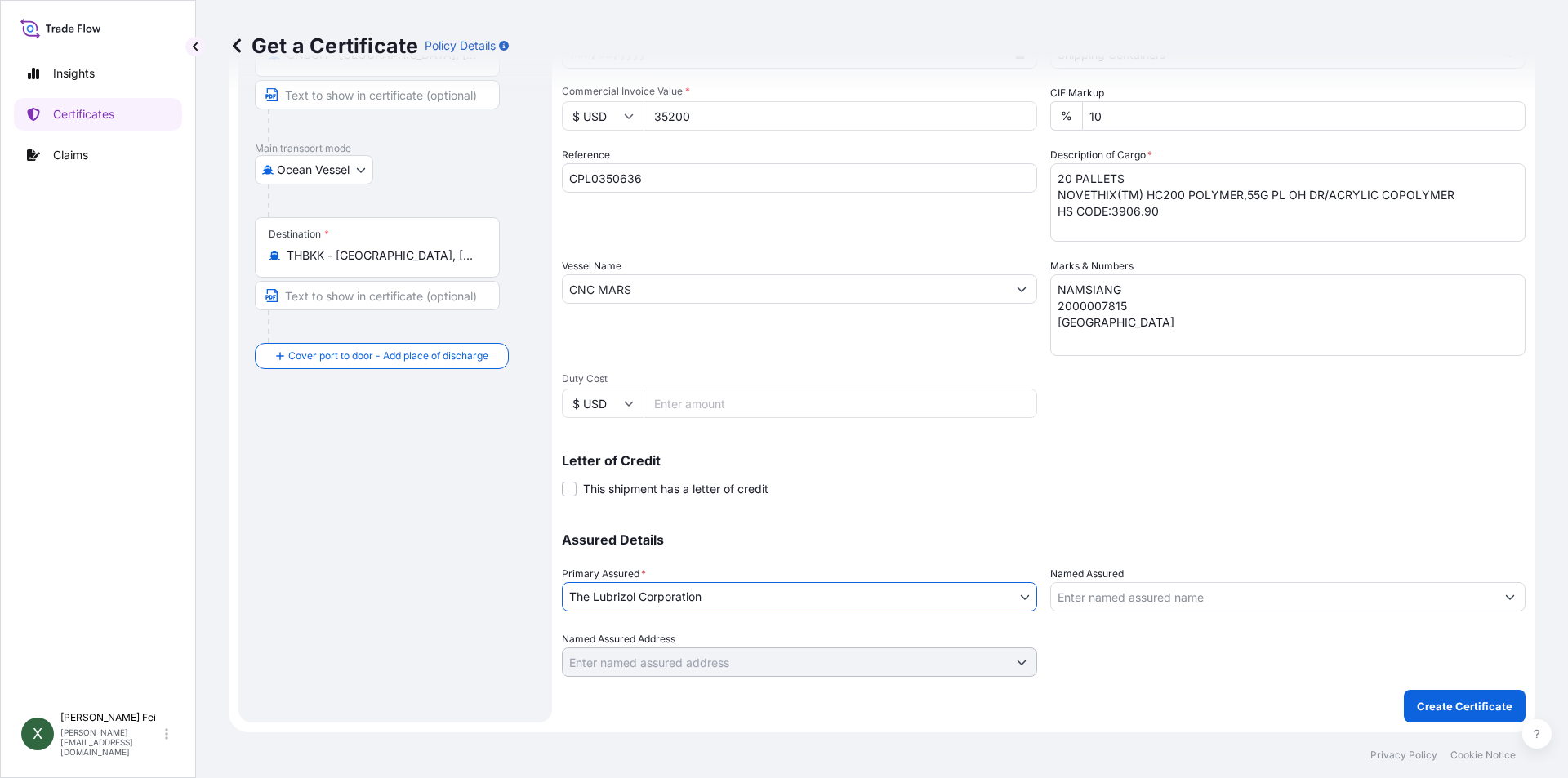
click at [1103, 575] on label "Named Assured" at bounding box center [1086, 574] width 73 height 16
click at [1103, 582] on input "Named Assured" at bounding box center [1273, 597] width 444 height 29
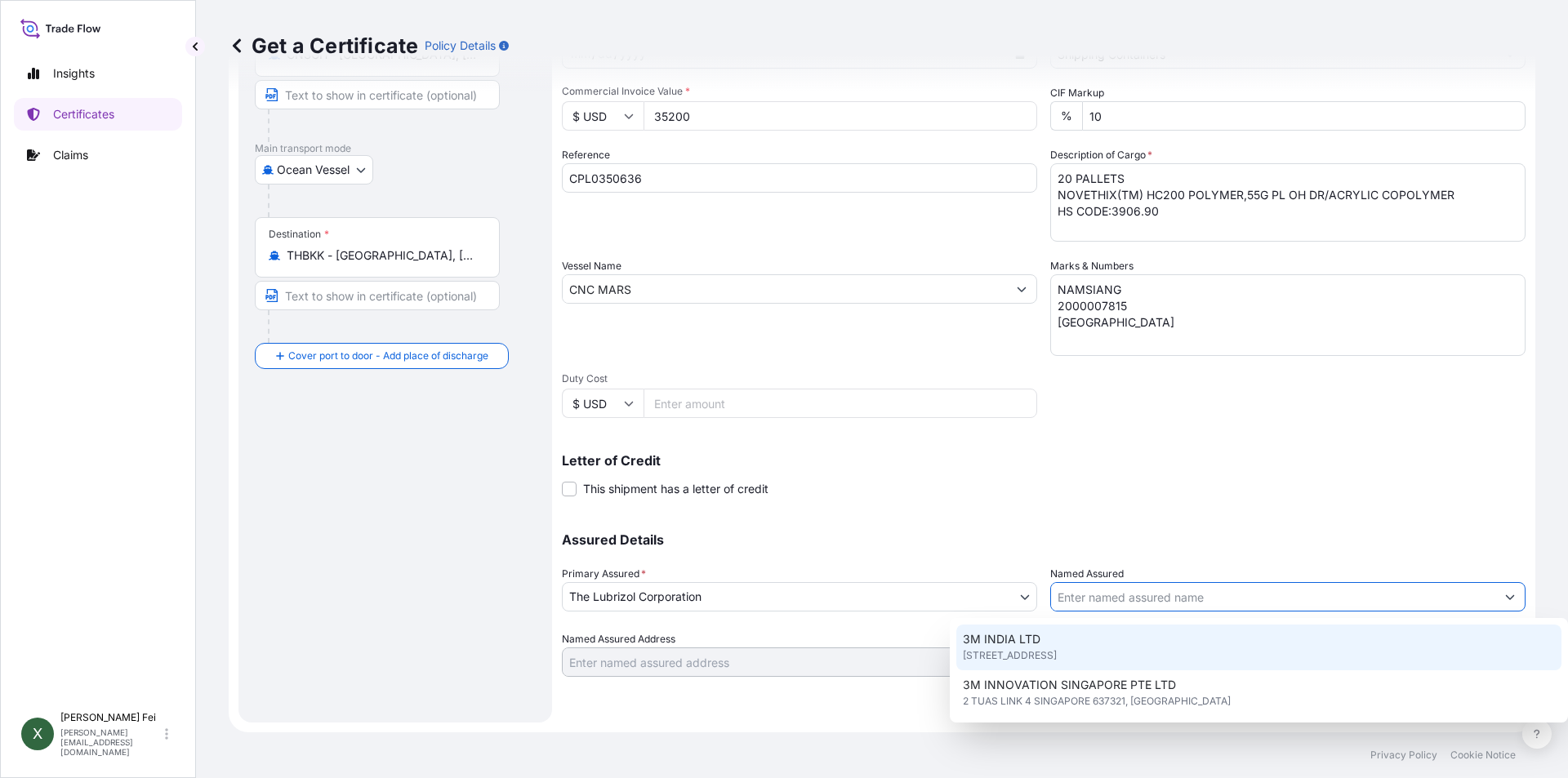
paste input "NAMSIANG CO.,LTD."
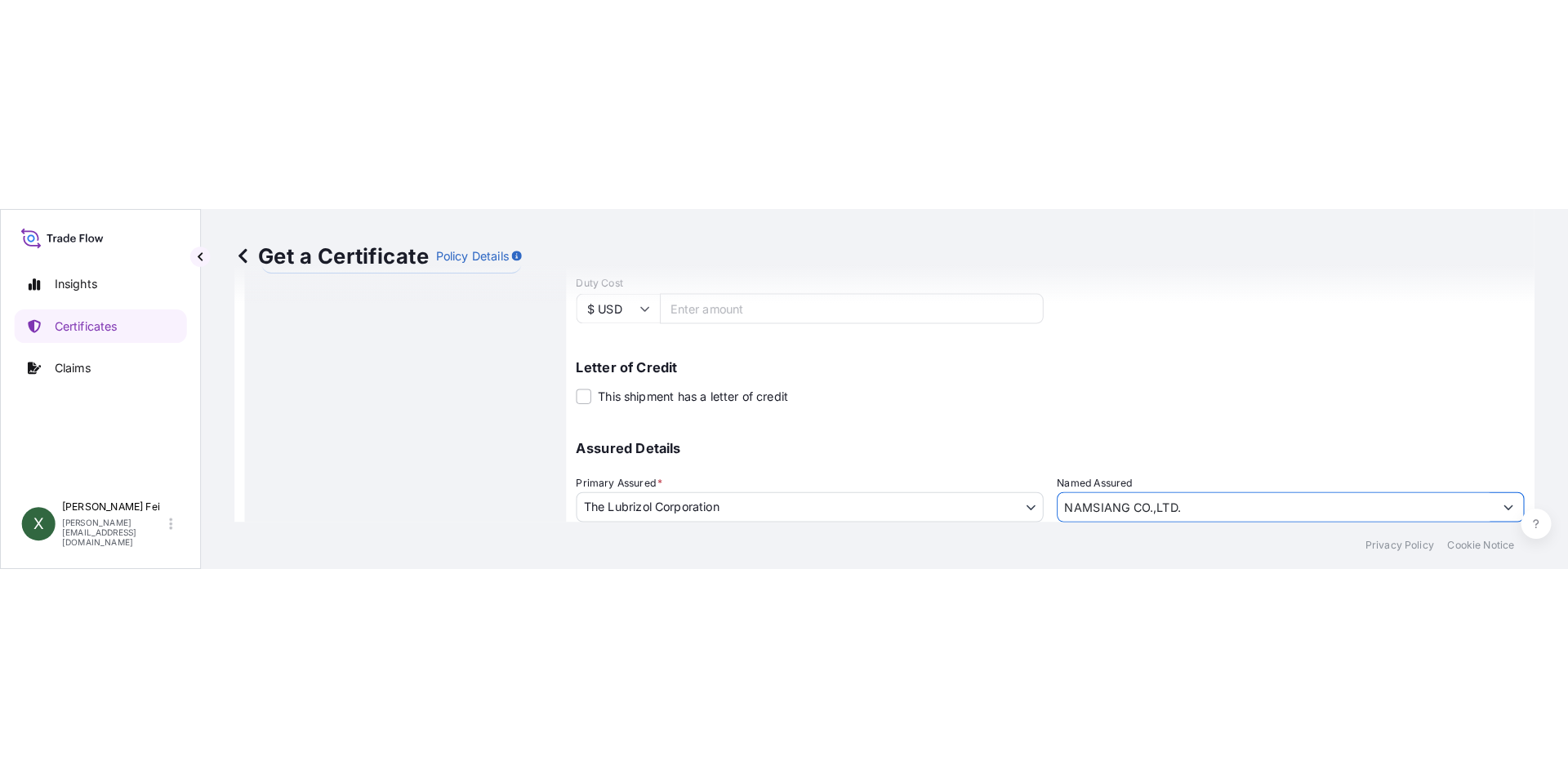
scroll to position [629, 0]
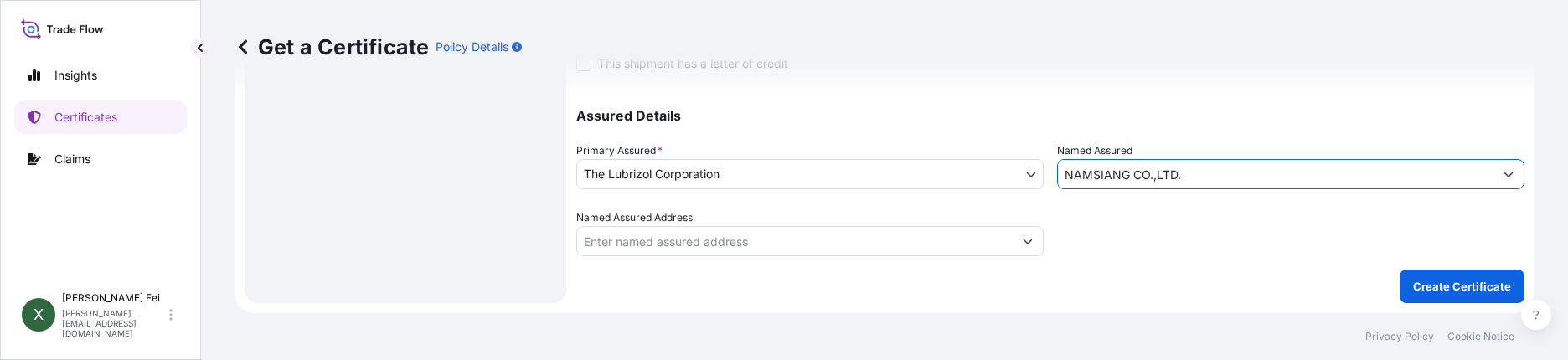
click at [1221, 175] on input "NAMSIANG CO.,LTD." at bounding box center [1276, 174] width 435 height 30
drag, startPoint x: 1221, startPoint y: 175, endPoint x: 730, endPoint y: 200, distance: 491.6
click at [730, 200] on div "Assured Details Primary Assured * The Lubrizol Corporation The Lubrizol Corpora…" at bounding box center [1051, 172] width 949 height 167
paste input "Assured Name"
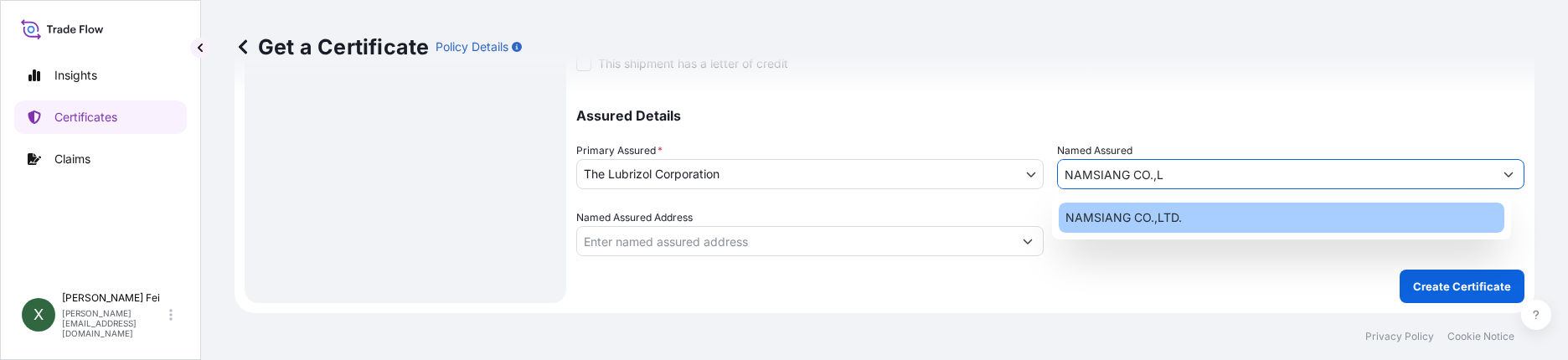
click at [1218, 204] on div "NAMSIANG CO.,LTD." at bounding box center [1282, 218] width 446 height 30
type input "NAMSIANG CO.,LTD."
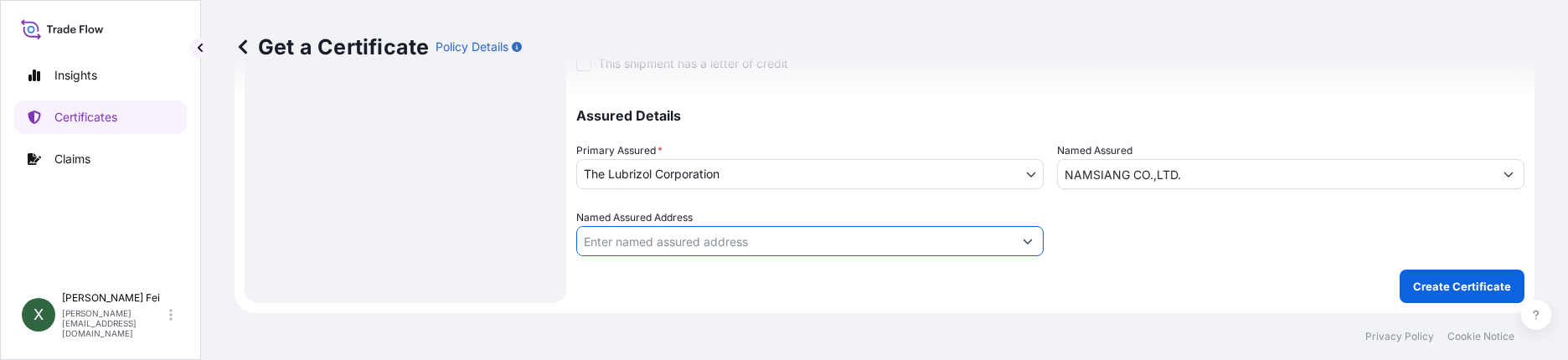
click at [946, 237] on input "Named Assured Address" at bounding box center [795, 241] width 435 height 30
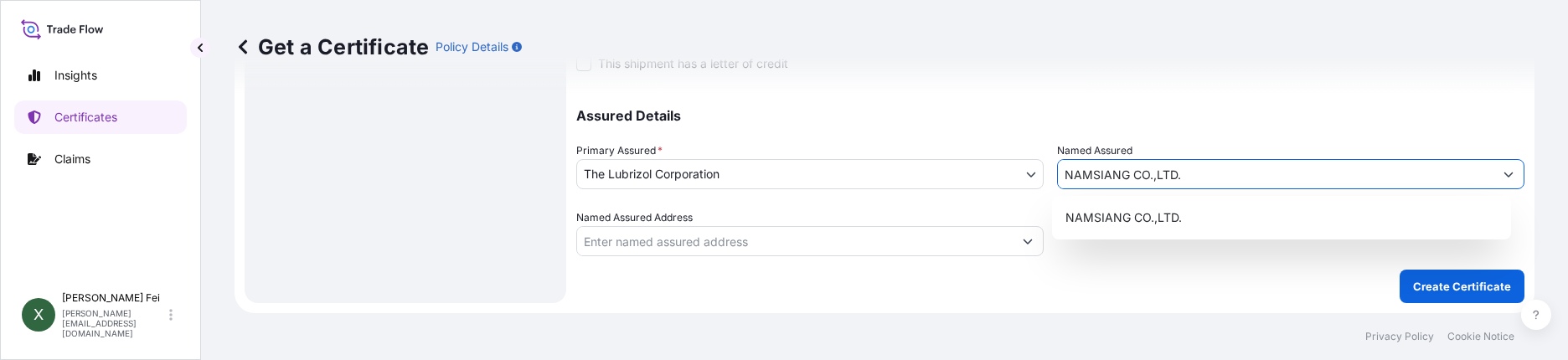
drag, startPoint x: 1215, startPoint y: 179, endPoint x: 545, endPoint y: 148, distance: 670.7
paste input "NAMSIANG CO.,LTD."
type input "NAMSIANG CO.,LTD."
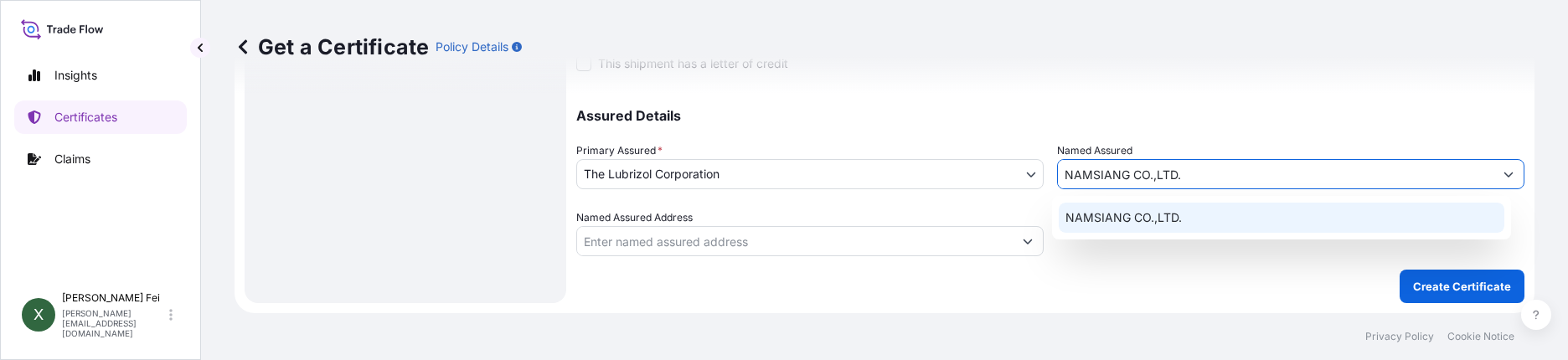
click at [1126, 222] on span "NAMSIANG CO.,LTD." at bounding box center [1123, 218] width 116 height 17
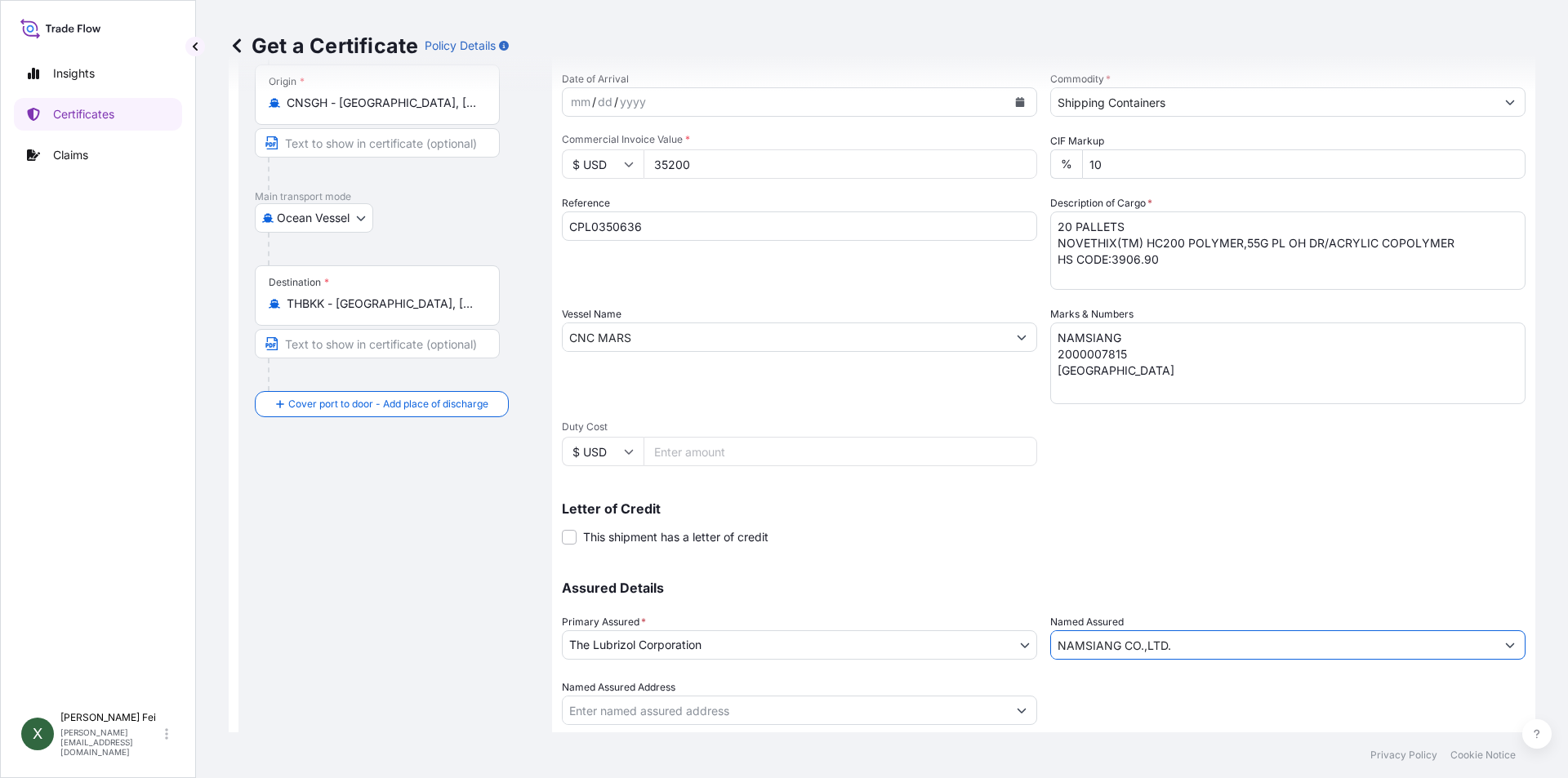
scroll to position [202, 0]
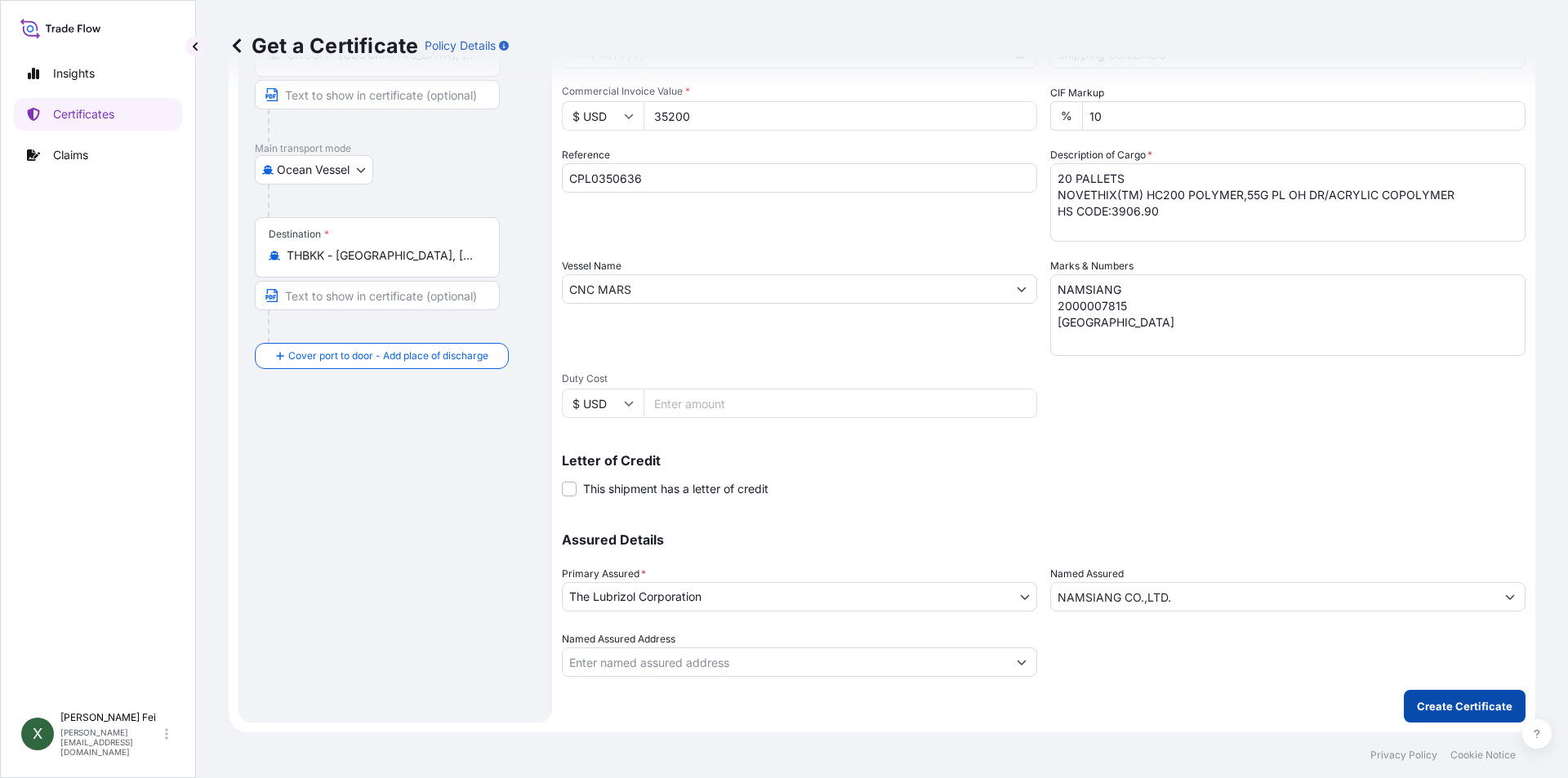
click at [1459, 696] on button "Create Certificate" at bounding box center [1465, 706] width 122 height 33
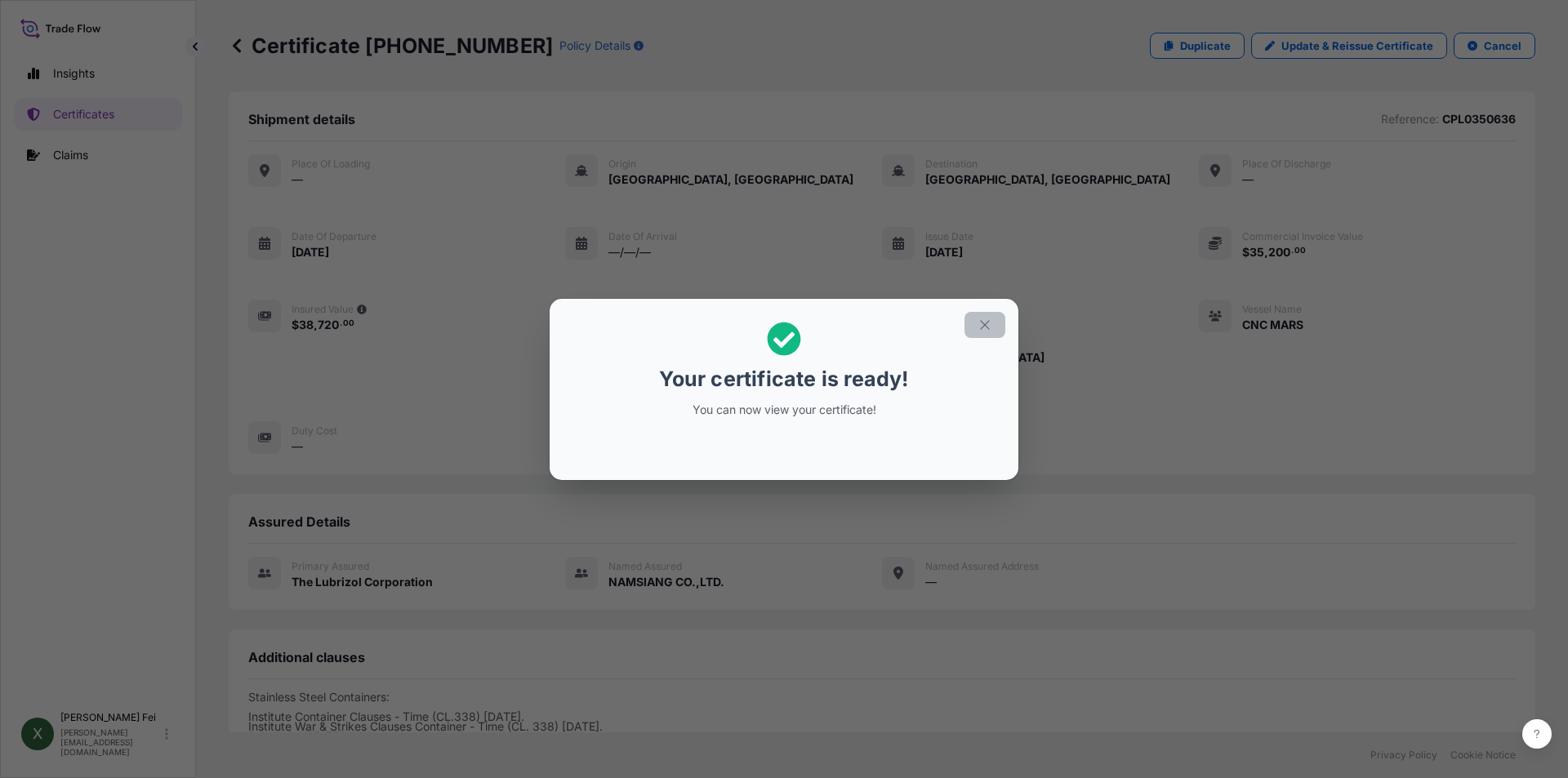
click at [986, 328] on icon "button" at bounding box center [985, 325] width 15 height 15
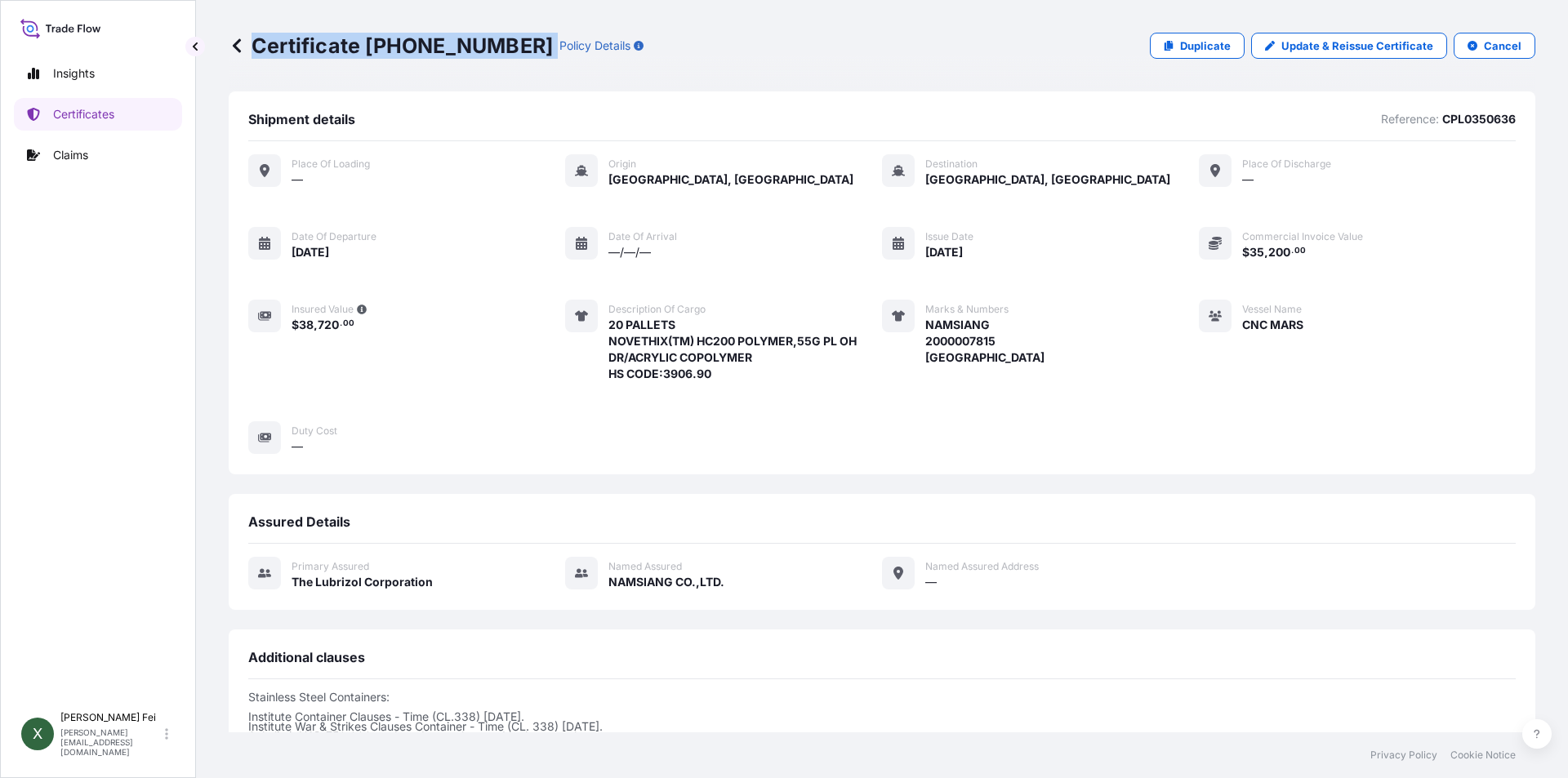
click at [502, 53] on div "Certificate [PHONE_NUMBER] Policy Details" at bounding box center [436, 45] width 415 height 26
copy p "Certificate [PHONE_NUMBER]"
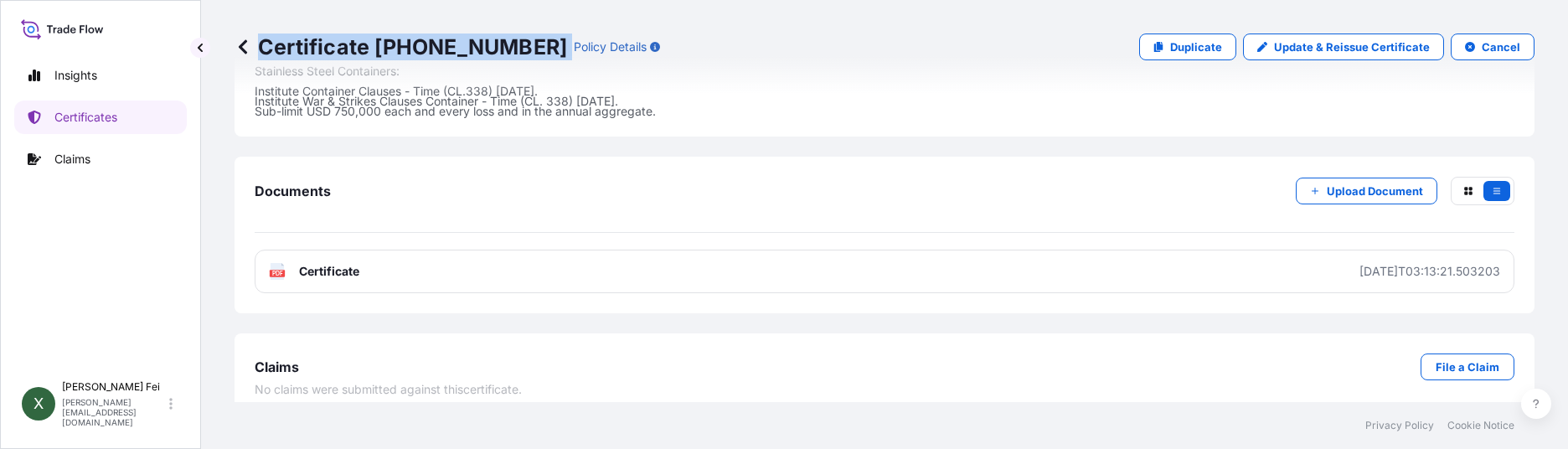
scroll to position [654, 0]
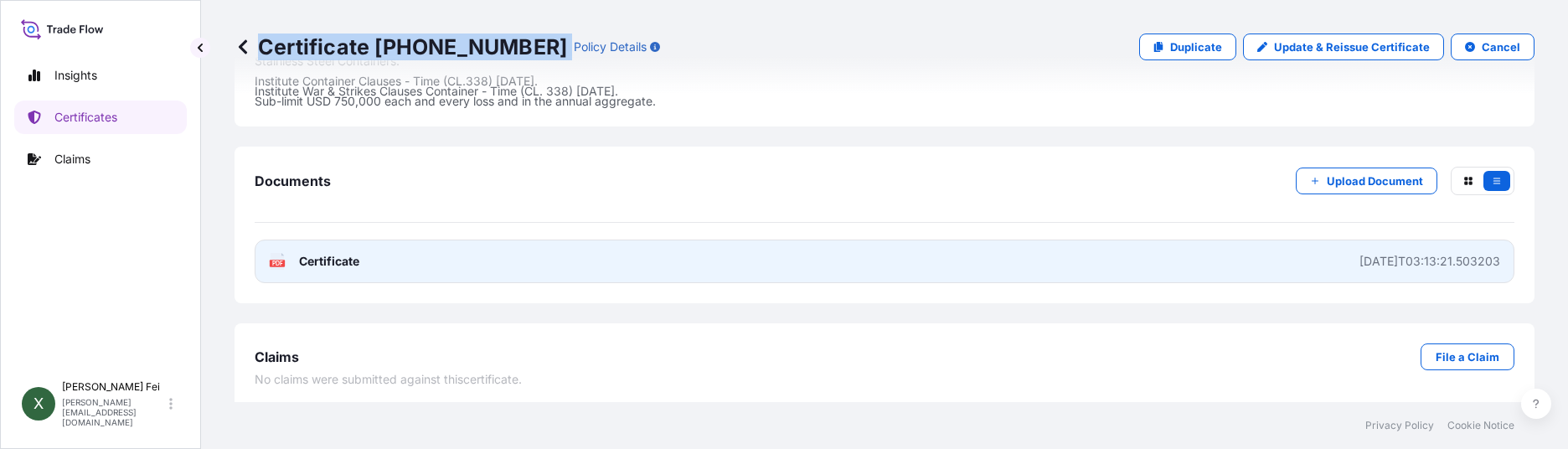
click at [511, 279] on link "PDF Certificate [DATE]T03:13:21.503203" at bounding box center [884, 261] width 1260 height 44
